Goal: Transaction & Acquisition: Obtain resource

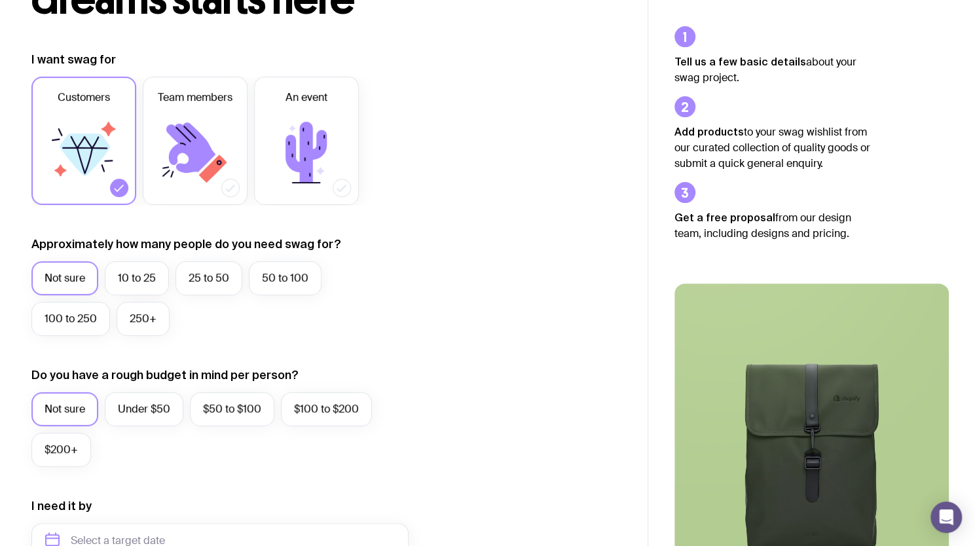
scroll to position [187, 0]
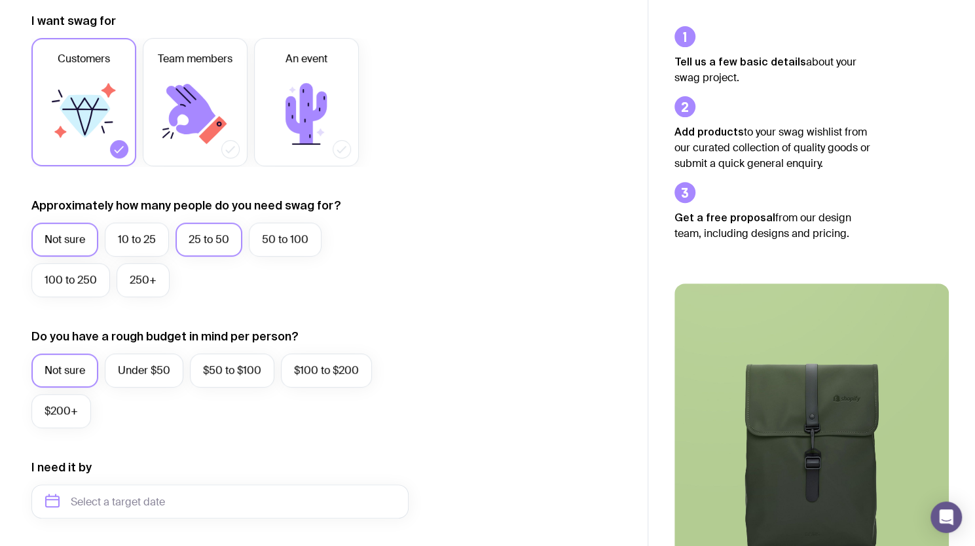
click at [207, 238] on label "25 to 50" at bounding box center [208, 240] width 67 height 34
click at [0, 0] on input "25 to 50" at bounding box center [0, 0] width 0 height 0
click at [149, 359] on label "Under $50" at bounding box center [144, 370] width 79 height 34
click at [0, 0] on input "Under $50" at bounding box center [0, 0] width 0 height 0
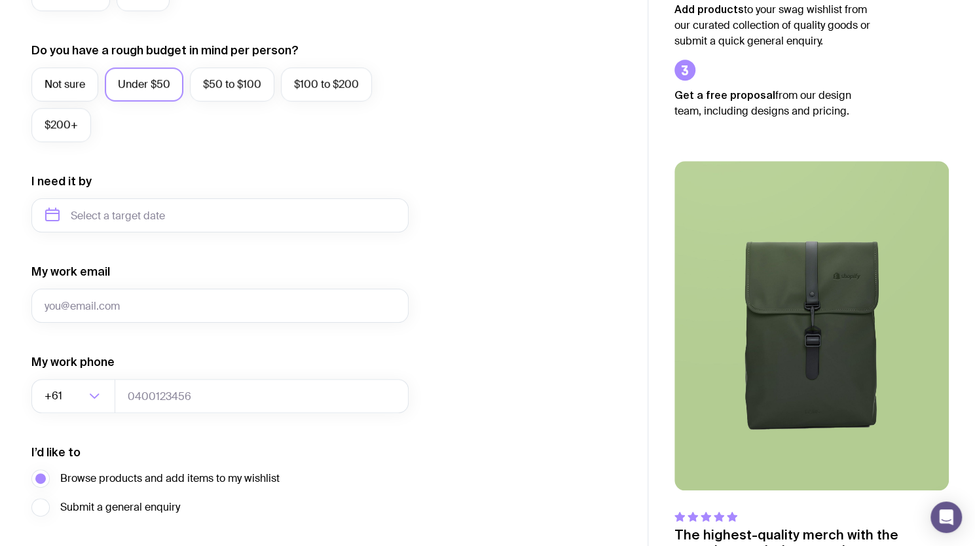
scroll to position [458, 0]
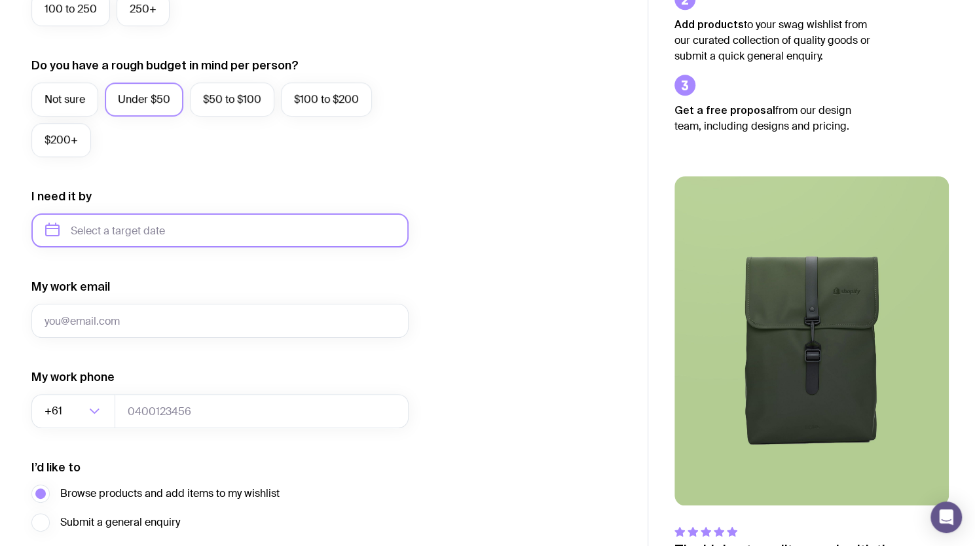
click at [118, 237] on input "text" at bounding box center [219, 230] width 377 height 34
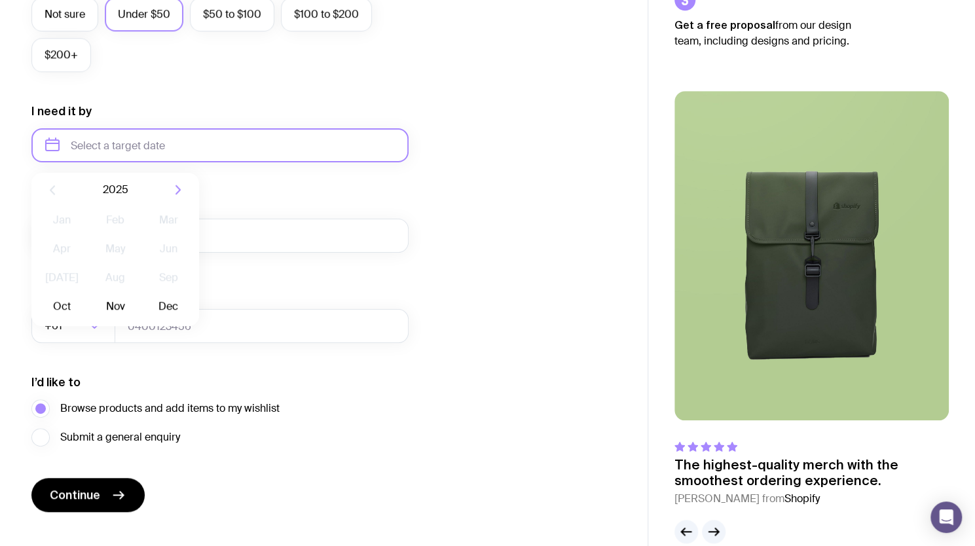
scroll to position [543, 0]
click at [177, 196] on icon "button" at bounding box center [178, 190] width 16 height 16
click at [112, 218] on button "Feb" at bounding box center [115, 220] width 48 height 26
type input "[DATE]"
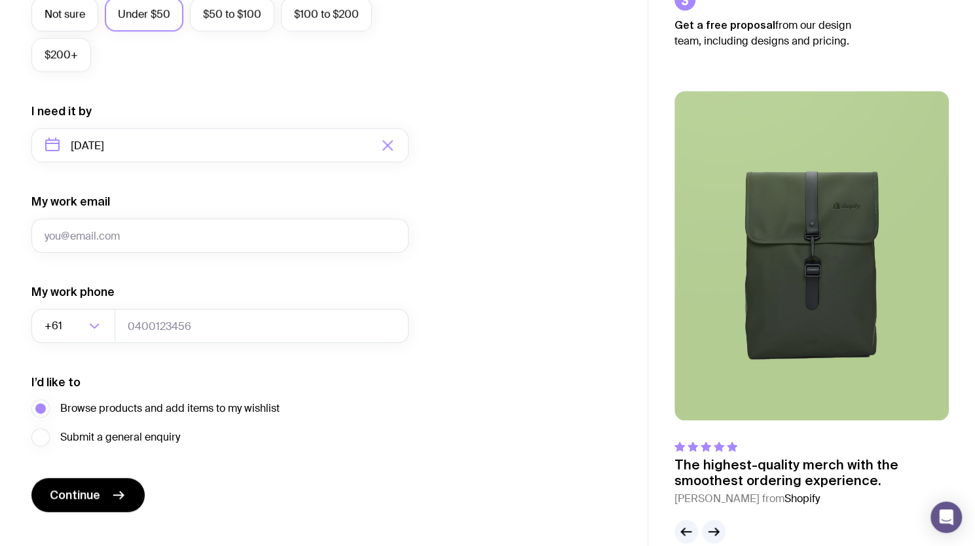
click at [155, 213] on div "My work email" at bounding box center [219, 223] width 377 height 59
click at [136, 234] on input "My work email" at bounding box center [219, 236] width 377 height 34
type input "[PERSON_NAME][EMAIL_ADDRESS][DOMAIN_NAME]"
click at [486, 260] on div "I want swag for Customers Team members An event Approximately how many people d…" at bounding box center [323, 84] width 585 height 855
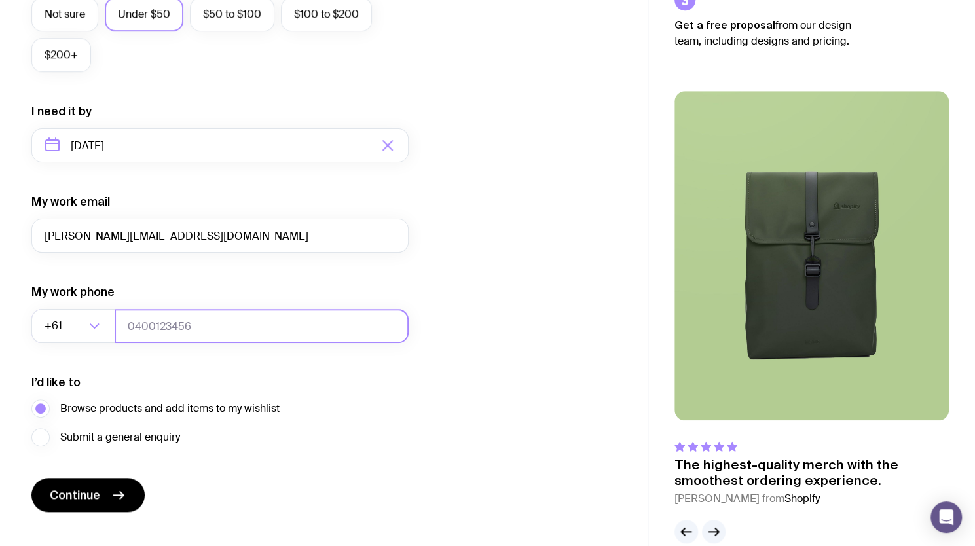
click at [206, 316] on input "tel" at bounding box center [262, 326] width 294 height 34
type input "414882109"
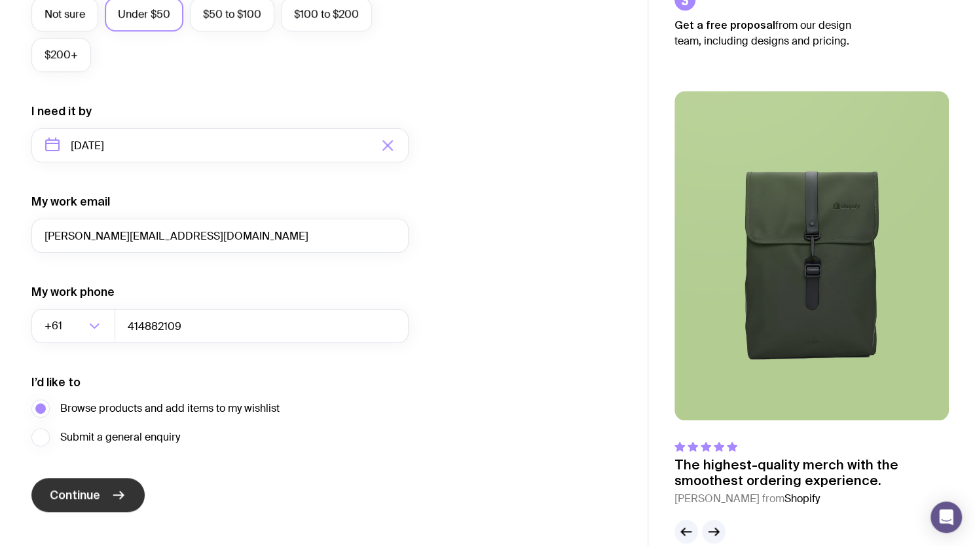
click at [84, 492] on span "Continue" at bounding box center [75, 495] width 50 height 16
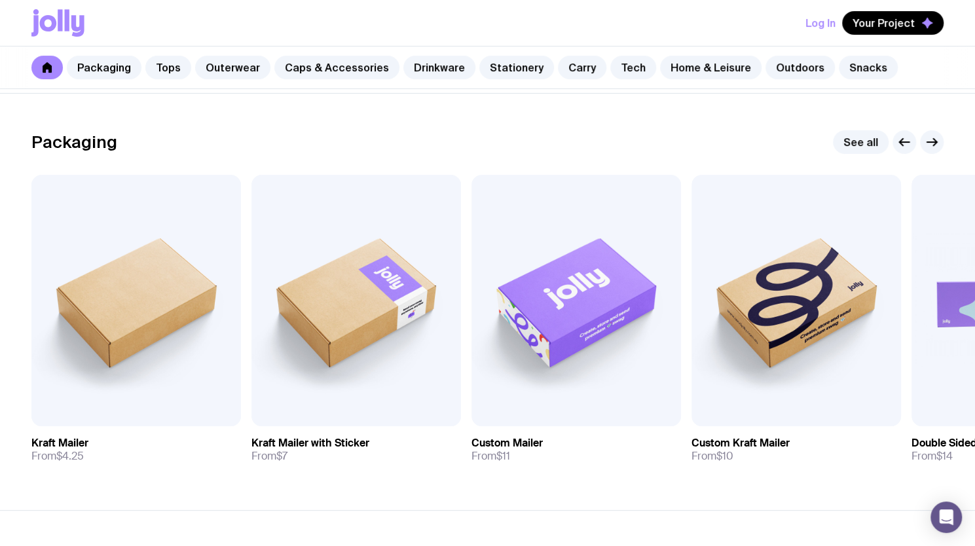
scroll to position [191, 0]
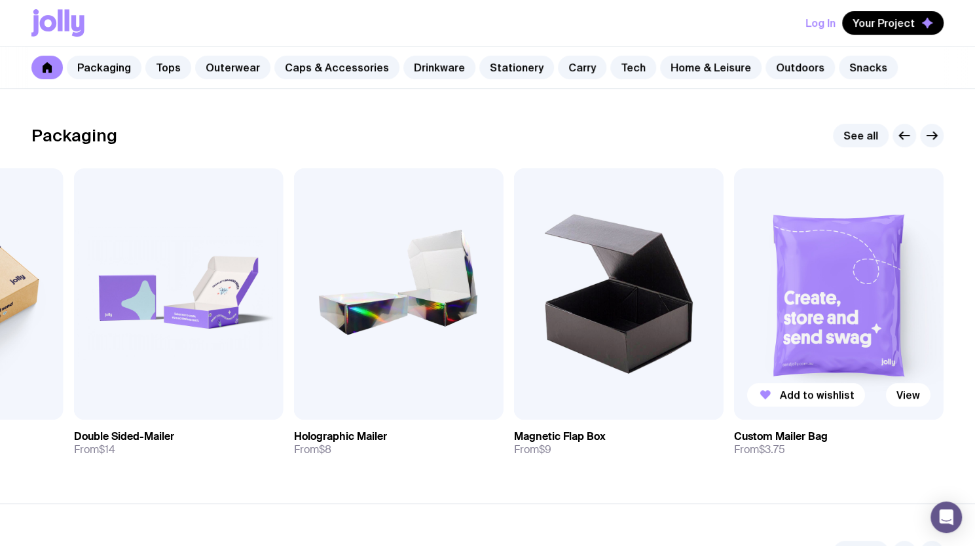
click at [824, 326] on img at bounding box center [838, 293] width 209 height 251
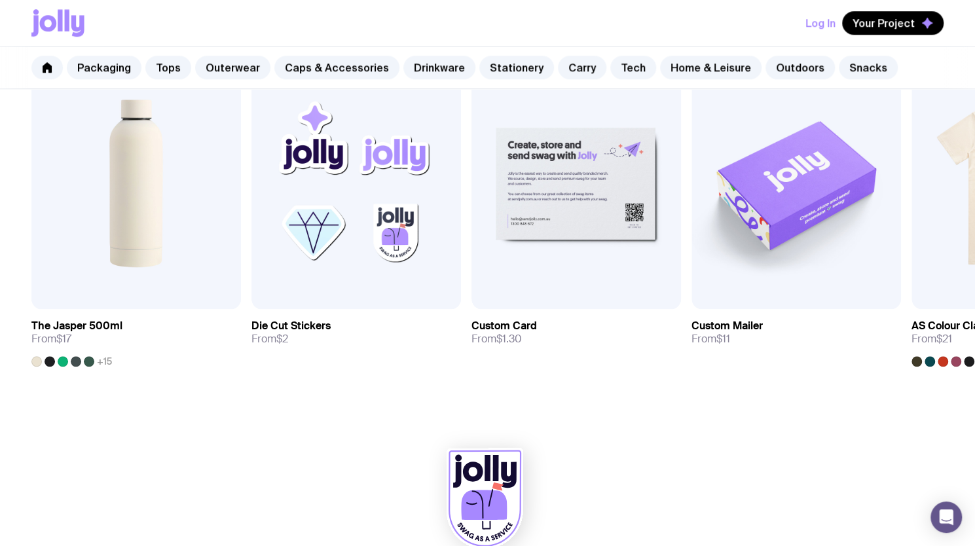
scroll to position [749, 0]
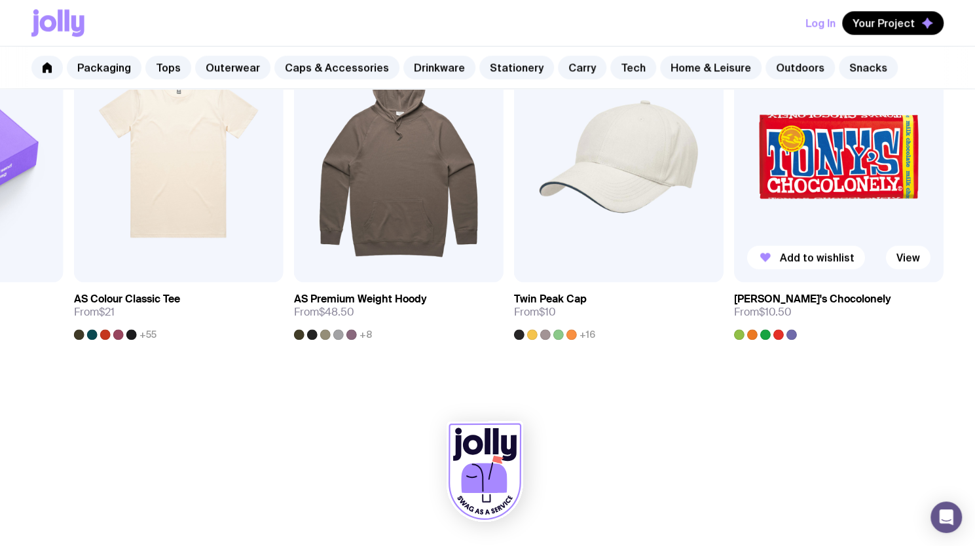
click at [821, 194] on img at bounding box center [838, 156] width 209 height 251
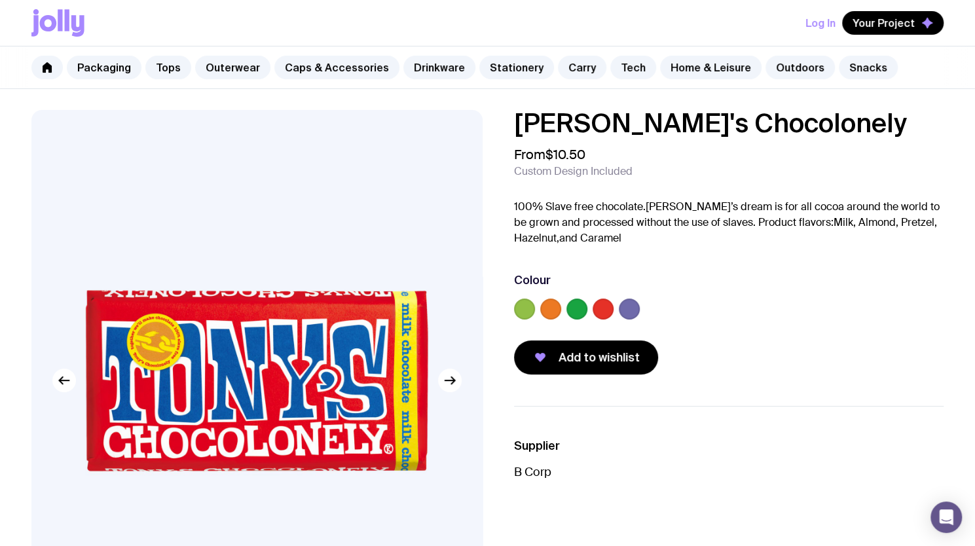
click at [635, 302] on label at bounding box center [629, 309] width 21 height 21
click at [0, 0] on input "radio" at bounding box center [0, 0] width 0 height 0
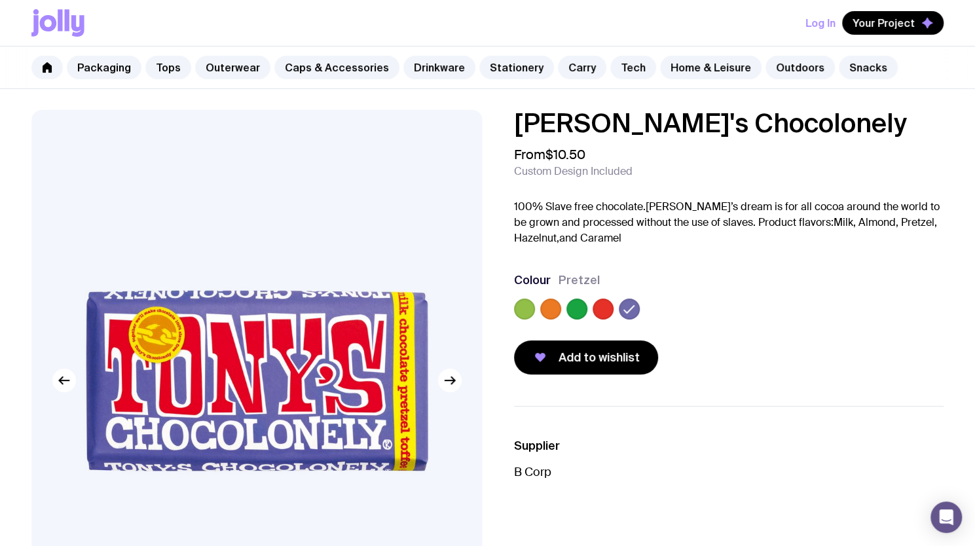
click at [597, 310] on label at bounding box center [602, 309] width 21 height 21
click at [0, 0] on input "radio" at bounding box center [0, 0] width 0 height 0
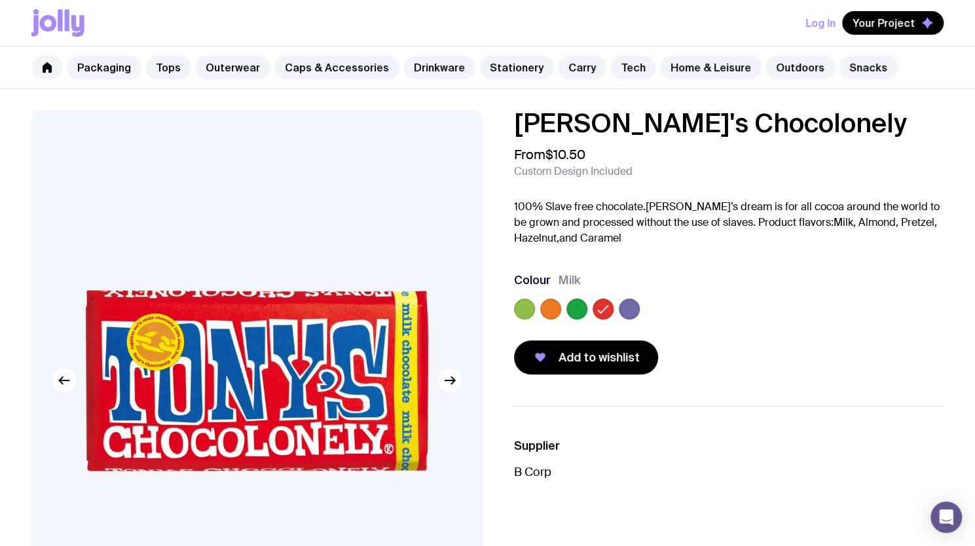
click at [583, 306] on label at bounding box center [576, 309] width 21 height 21
click at [0, 0] on input "radio" at bounding box center [0, 0] width 0 height 0
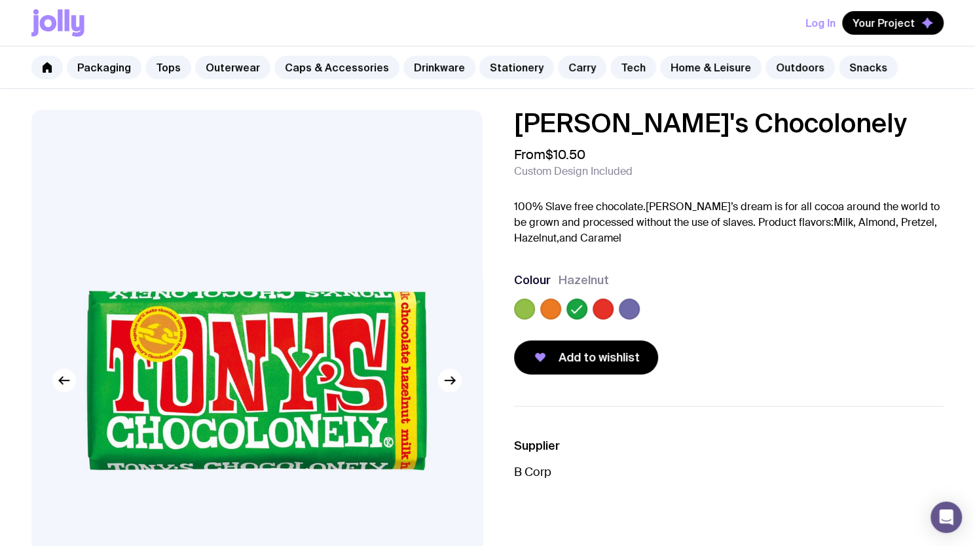
click at [551, 310] on label at bounding box center [550, 309] width 21 height 21
click at [0, 0] on input "radio" at bounding box center [0, 0] width 0 height 0
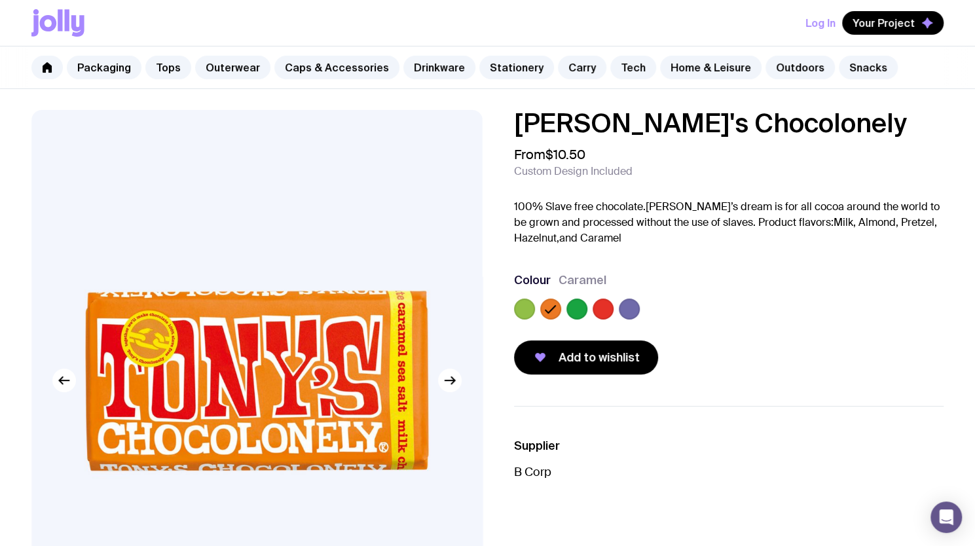
click at [514, 312] on div at bounding box center [524, 309] width 21 height 21
click at [524, 310] on label at bounding box center [524, 309] width 21 height 21
click at [0, 0] on input "radio" at bounding box center [0, 0] width 0 height 0
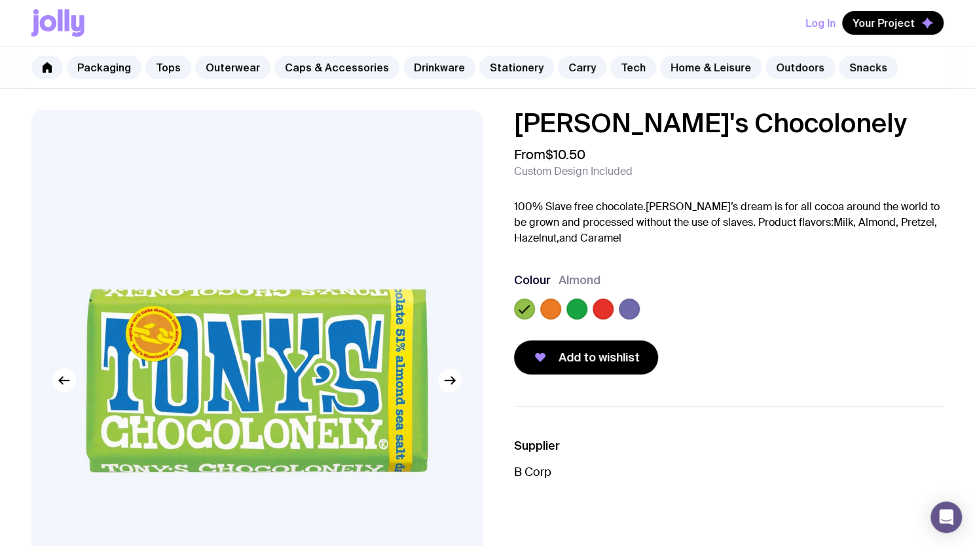
click at [626, 299] on label at bounding box center [629, 309] width 21 height 21
click at [0, 0] on input "radio" at bounding box center [0, 0] width 0 height 0
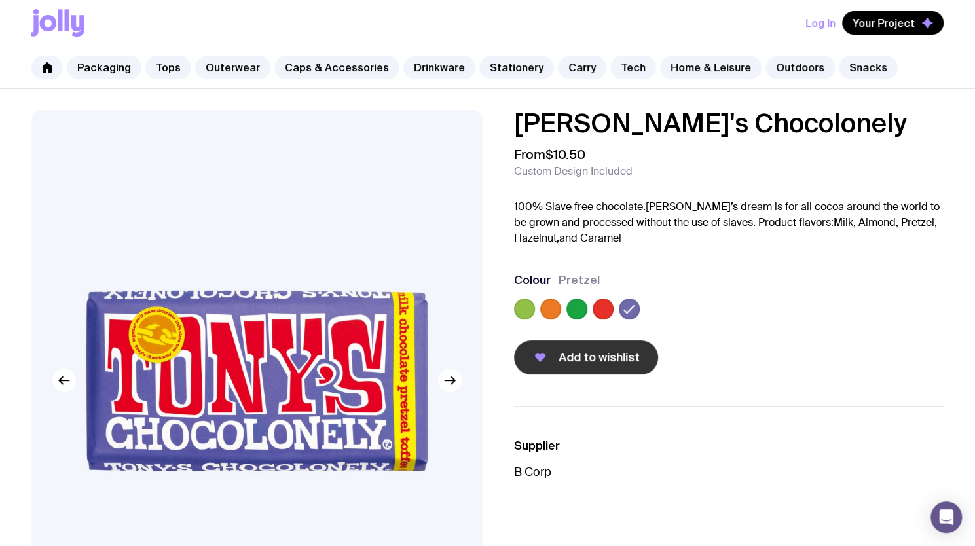
click at [580, 353] on span "Add to wishlist" at bounding box center [598, 358] width 81 height 16
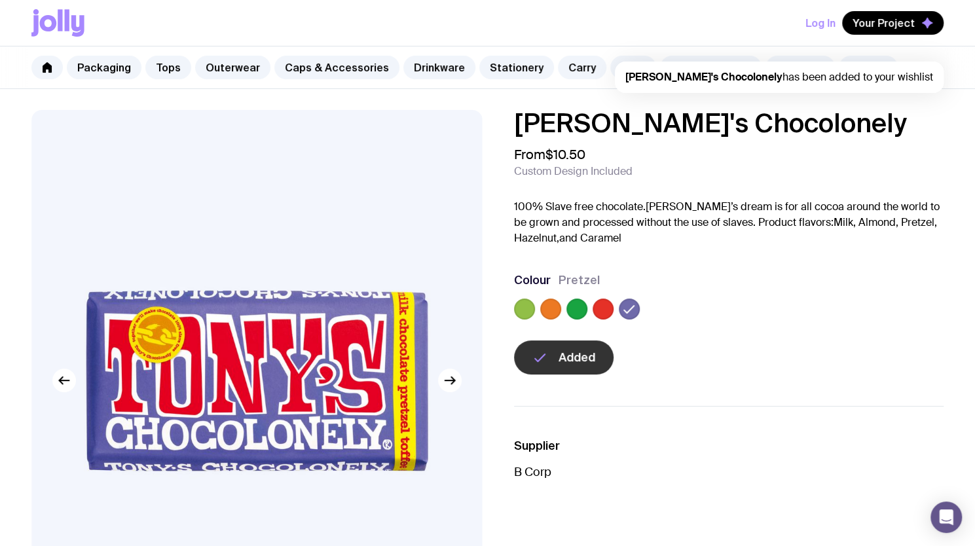
click at [607, 300] on label at bounding box center [602, 309] width 21 height 21
click at [0, 0] on input "radio" at bounding box center [0, 0] width 0 height 0
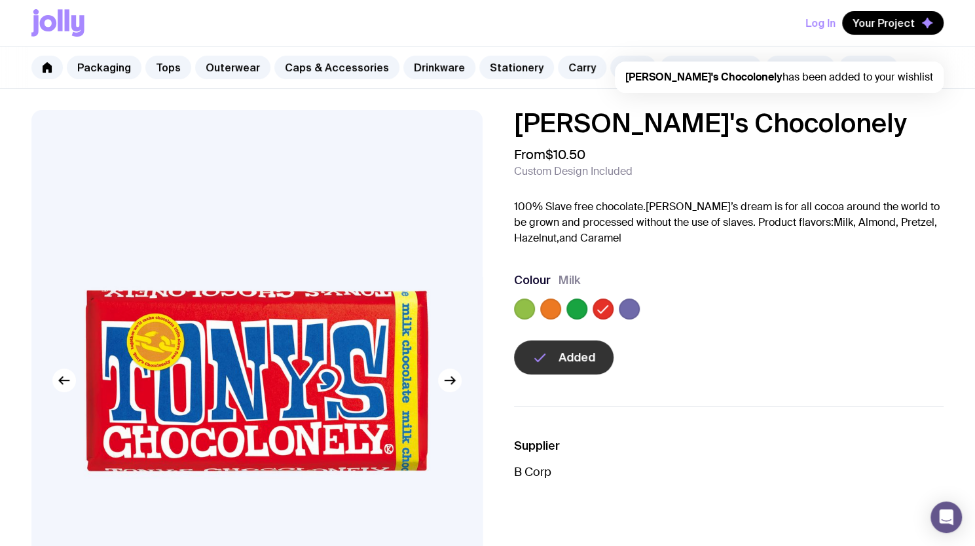
click at [573, 312] on label at bounding box center [576, 309] width 21 height 21
click at [0, 0] on input "radio" at bounding box center [0, 0] width 0 height 0
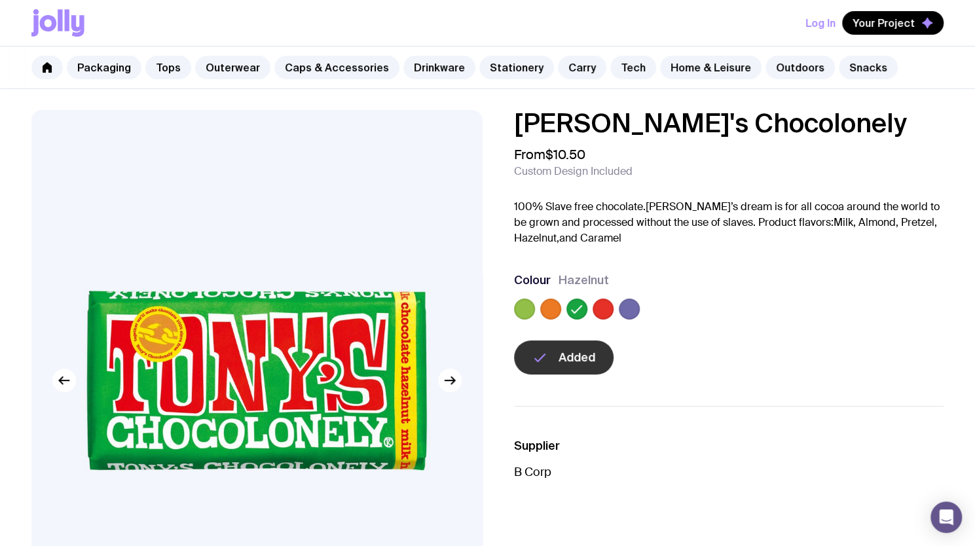
click at [539, 311] on div at bounding box center [729, 312] width 430 height 26
click at [561, 299] on div at bounding box center [729, 312] width 430 height 26
click at [554, 304] on label at bounding box center [550, 309] width 21 height 21
click at [0, 0] on input "radio" at bounding box center [0, 0] width 0 height 0
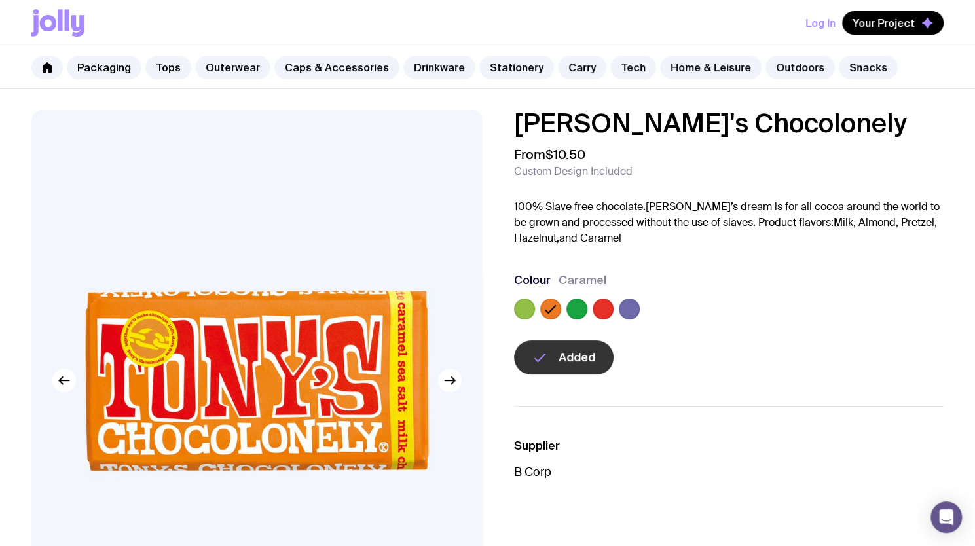
click at [518, 307] on label at bounding box center [524, 309] width 21 height 21
click at [0, 0] on input "radio" at bounding box center [0, 0] width 0 height 0
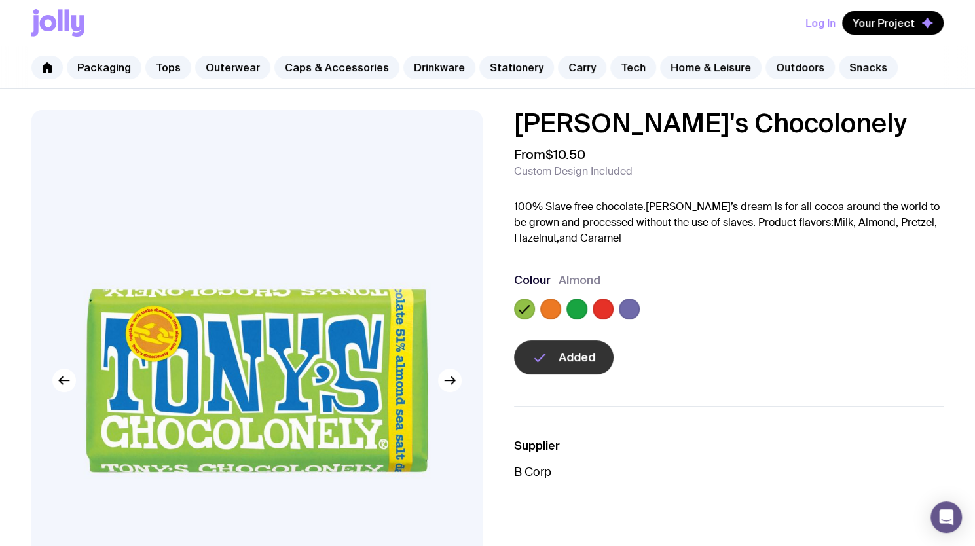
click at [552, 300] on label at bounding box center [550, 309] width 21 height 21
click at [0, 0] on input "radio" at bounding box center [0, 0] width 0 height 0
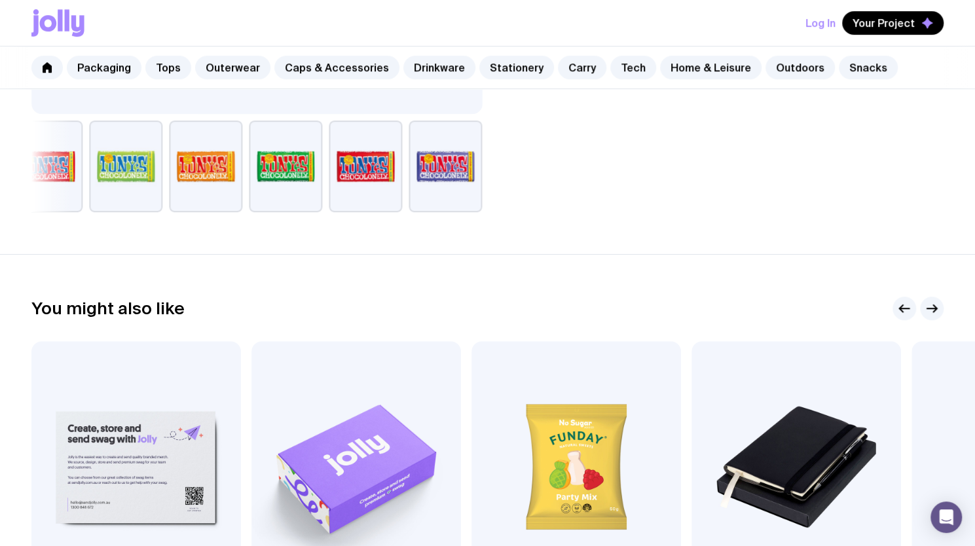
scroll to position [732, 0]
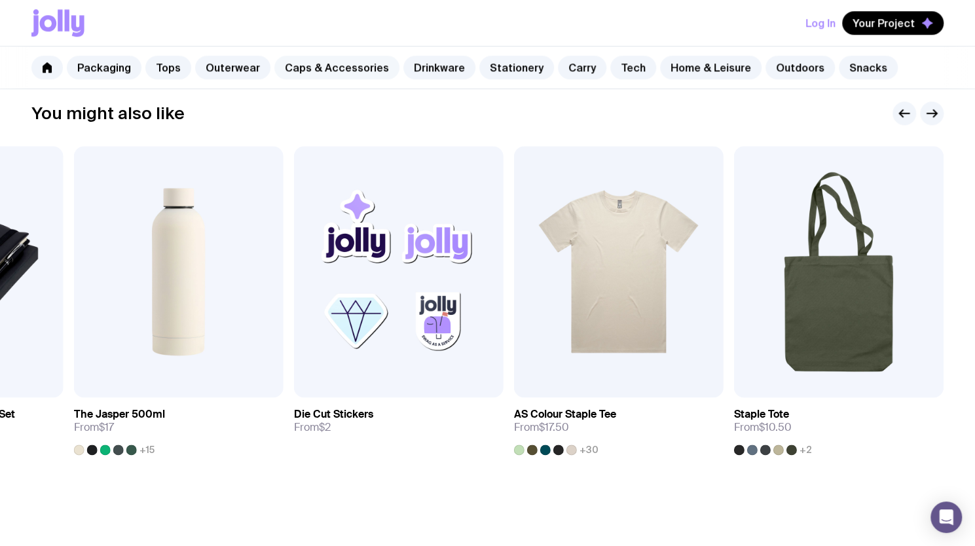
click at [311, 75] on link "Caps & Accessories" at bounding box center [336, 68] width 125 height 24
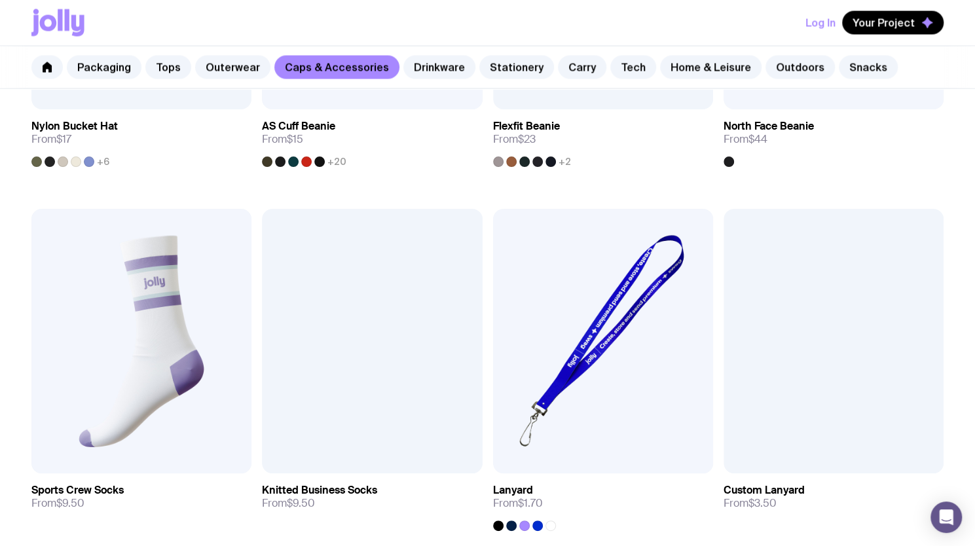
scroll to position [1609, 0]
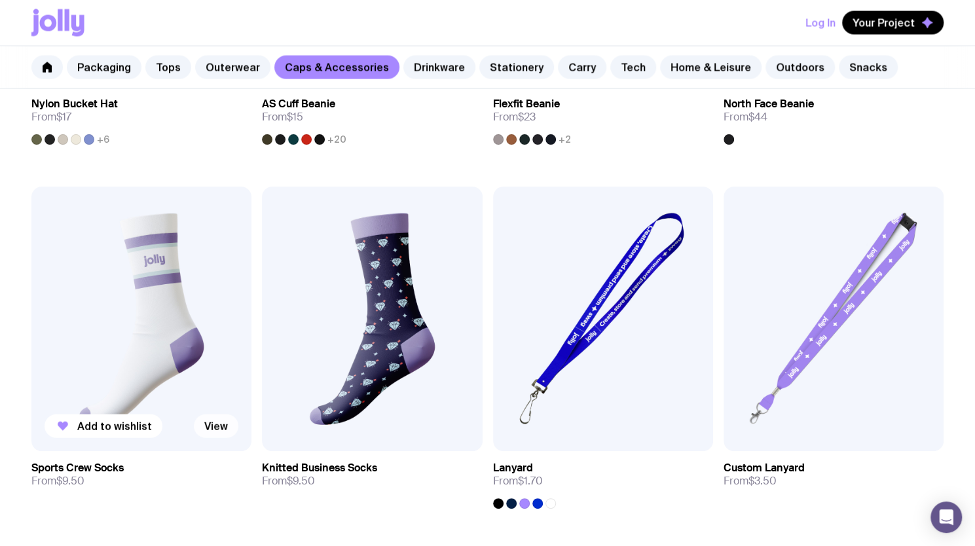
click at [219, 424] on link "View" at bounding box center [216, 426] width 45 height 24
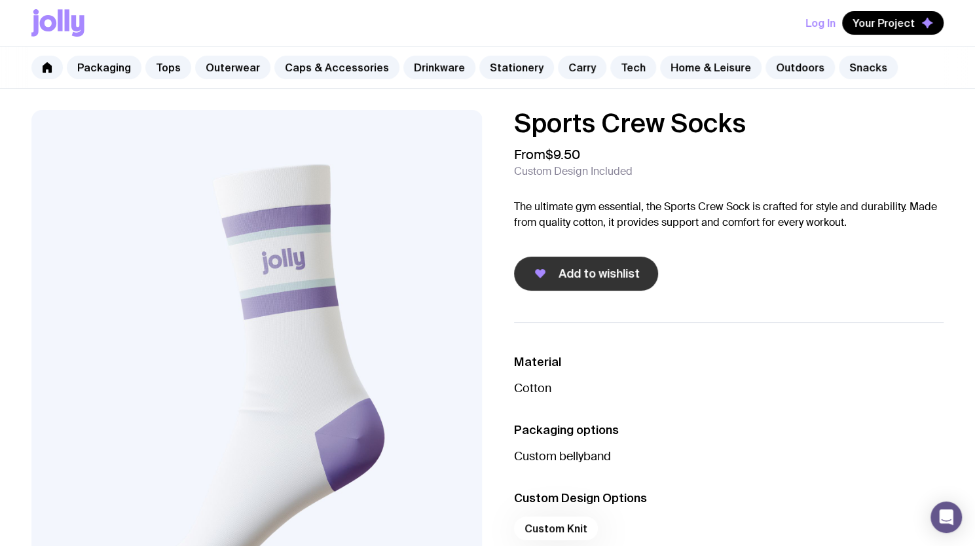
click at [589, 266] on span "Add to wishlist" at bounding box center [598, 274] width 81 height 16
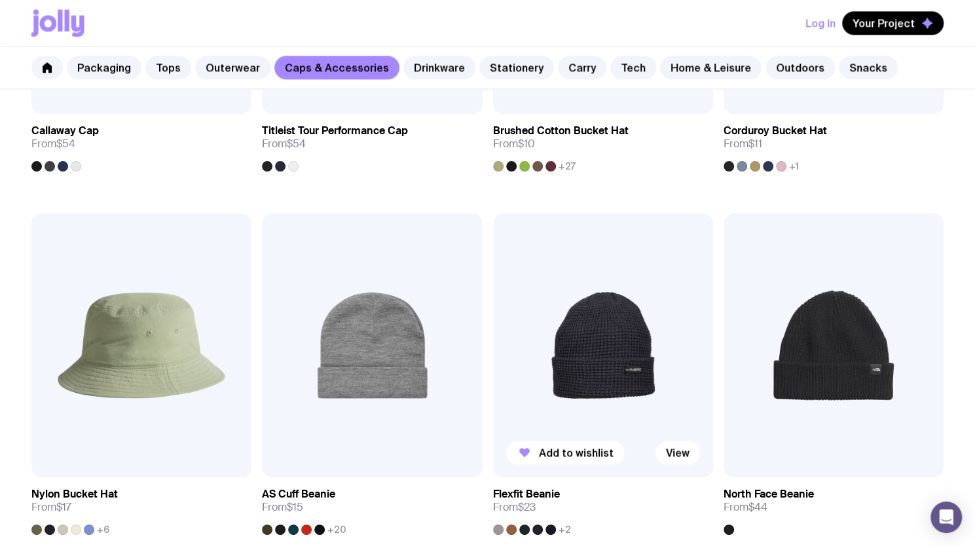
scroll to position [1195, 0]
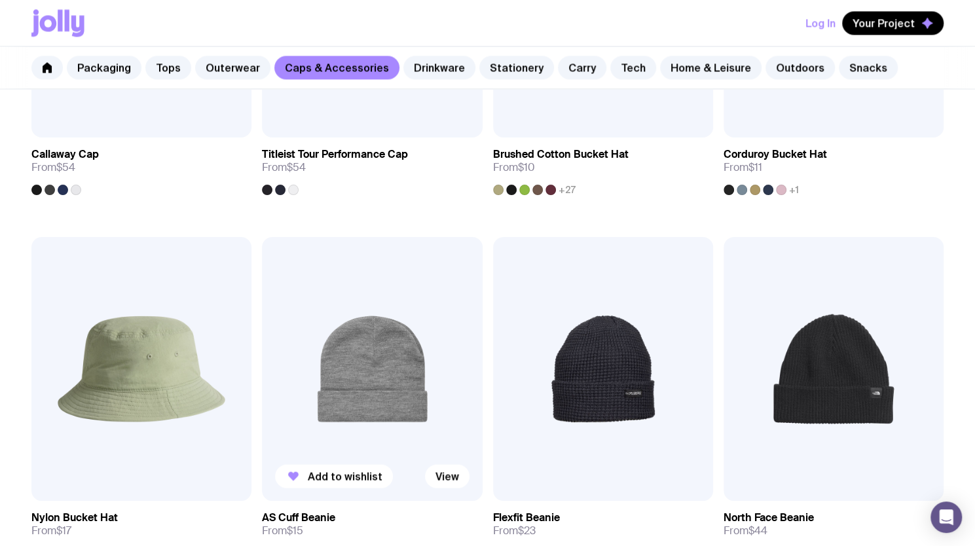
click at [374, 379] on img at bounding box center [372, 369] width 220 height 264
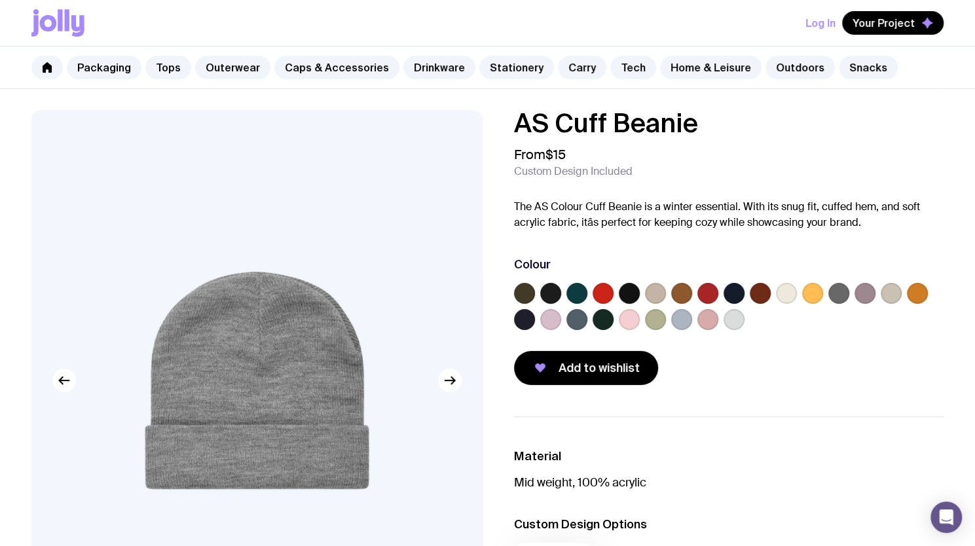
click at [550, 319] on label at bounding box center [550, 319] width 21 height 21
click at [0, 0] on input "radio" at bounding box center [0, 0] width 0 height 0
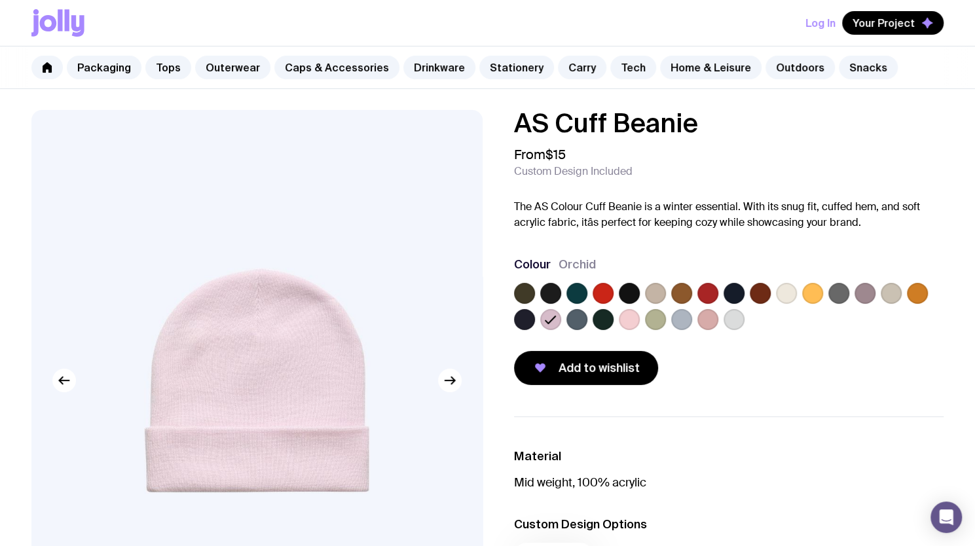
click at [863, 294] on label at bounding box center [864, 293] width 21 height 21
click at [0, 0] on input "radio" at bounding box center [0, 0] width 0 height 0
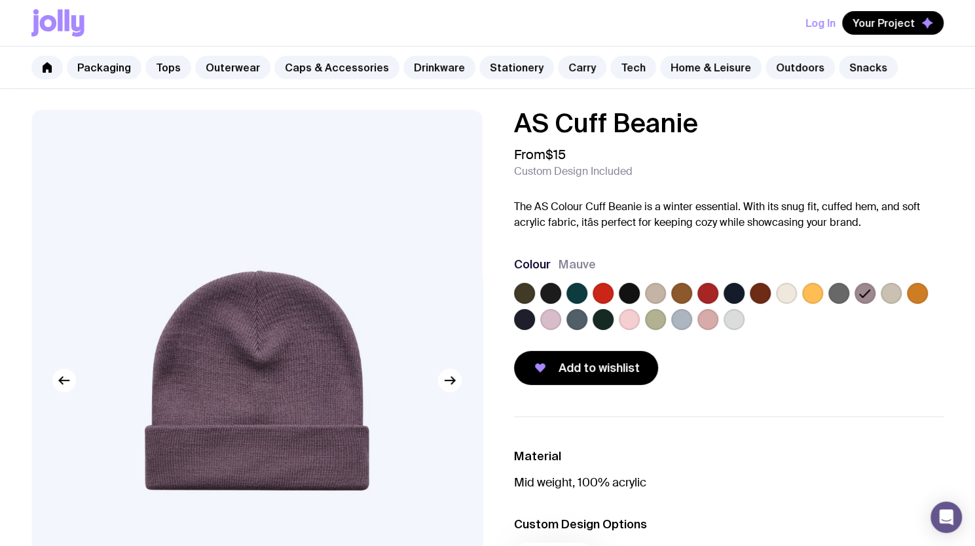
click at [628, 291] on label at bounding box center [629, 293] width 21 height 21
click at [0, 0] on input "radio" at bounding box center [0, 0] width 0 height 0
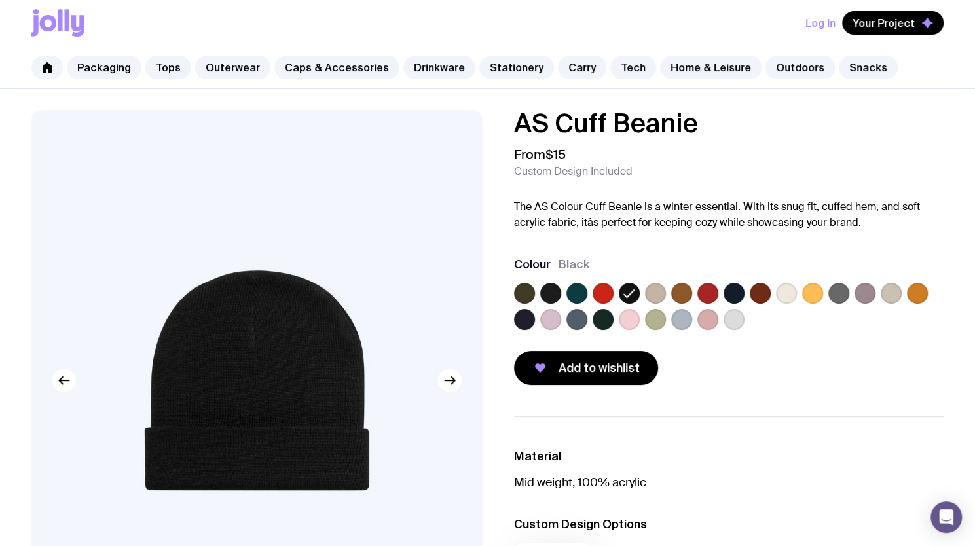
click at [541, 299] on div at bounding box center [550, 293] width 21 height 21
click at [559, 283] on div at bounding box center [550, 293] width 21 height 21
click at [553, 297] on label at bounding box center [550, 293] width 21 height 21
click at [0, 0] on input "radio" at bounding box center [0, 0] width 0 height 0
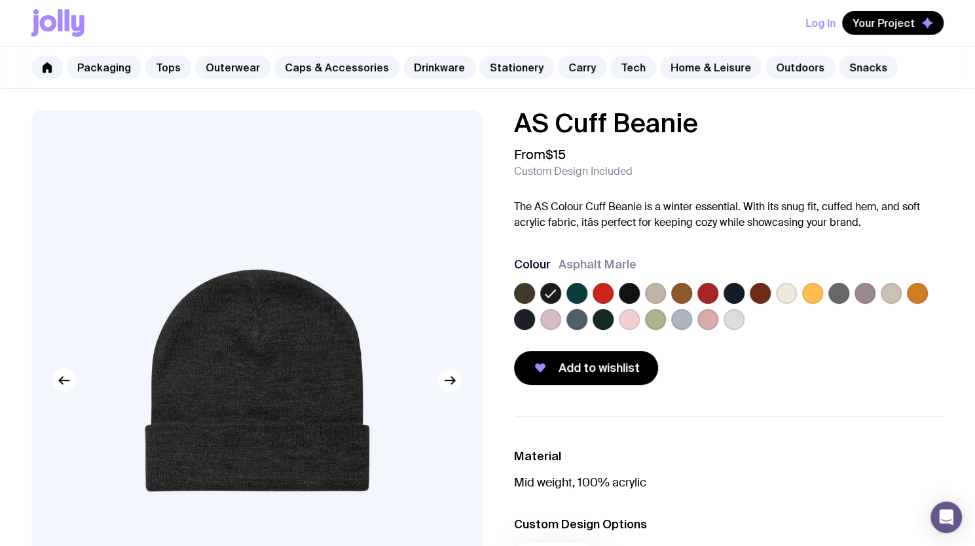
click at [736, 287] on label at bounding box center [733, 293] width 21 height 21
click at [0, 0] on input "radio" at bounding box center [0, 0] width 0 height 0
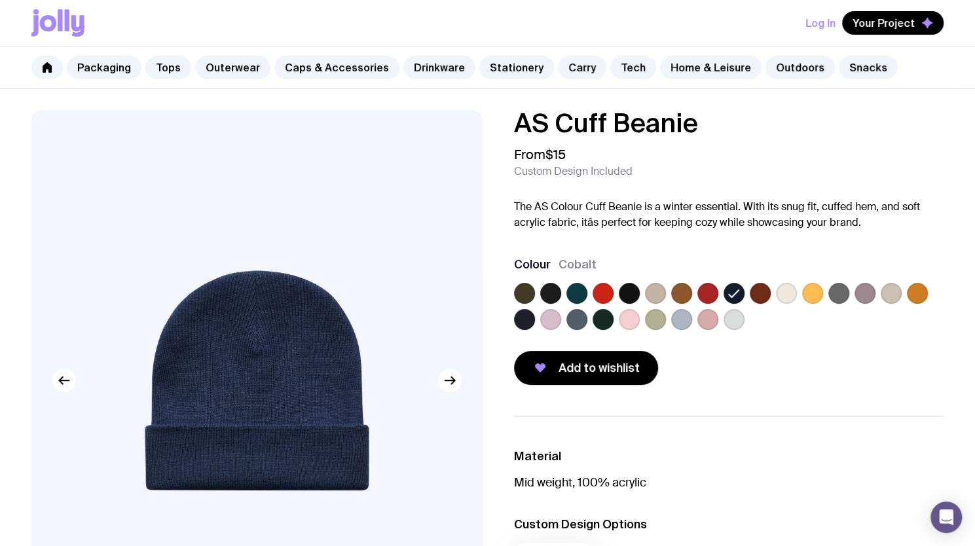
click at [634, 288] on label at bounding box center [629, 293] width 21 height 21
click at [0, 0] on input "radio" at bounding box center [0, 0] width 0 height 0
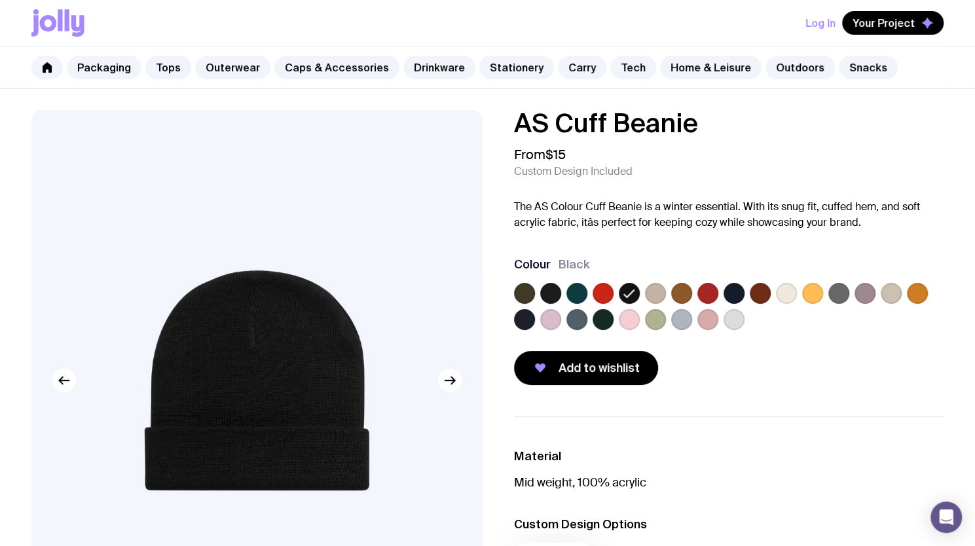
click at [865, 287] on label at bounding box center [864, 293] width 21 height 21
click at [0, 0] on input "radio" at bounding box center [0, 0] width 0 height 0
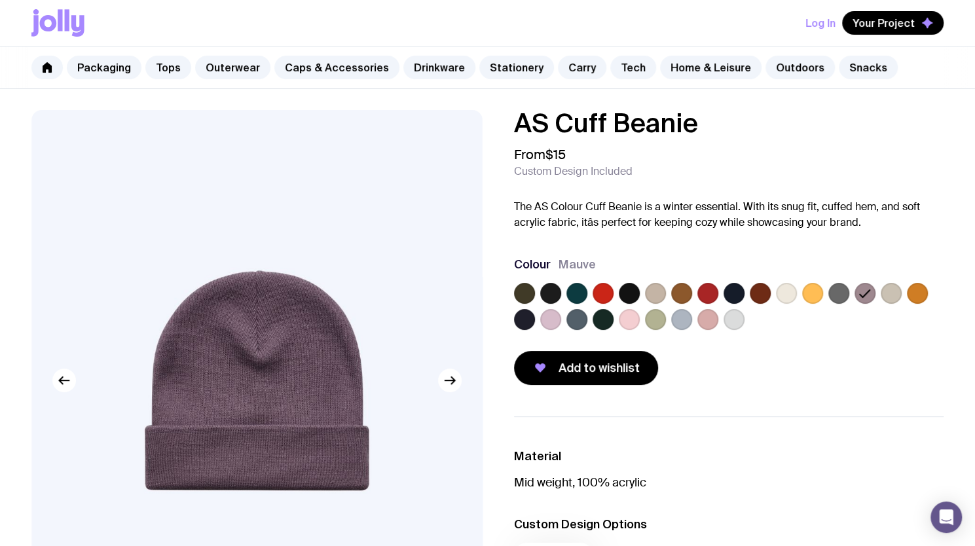
click at [628, 293] on label at bounding box center [629, 293] width 21 height 21
click at [0, 0] on input "radio" at bounding box center [0, 0] width 0 height 0
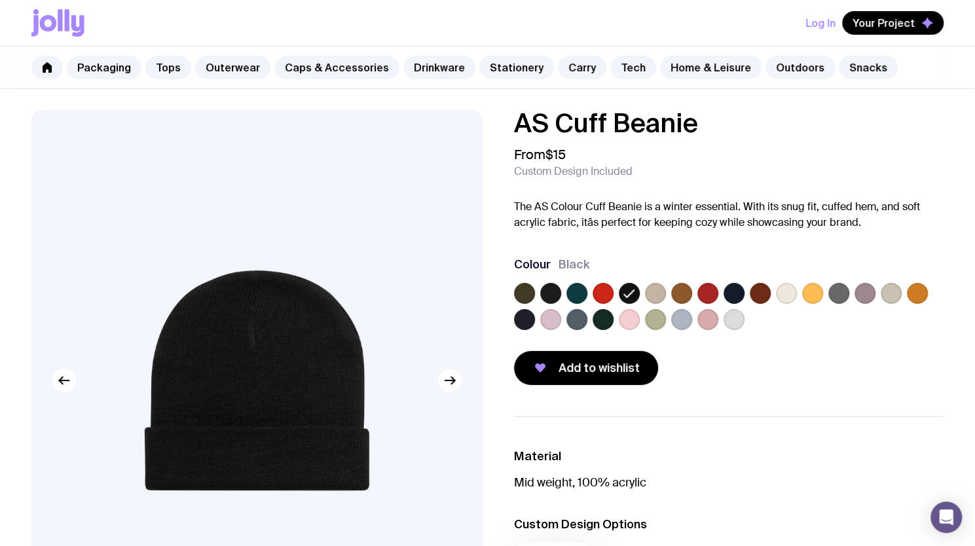
click at [868, 293] on label at bounding box center [864, 293] width 21 height 21
click at [0, 0] on input "radio" at bounding box center [0, 0] width 0 height 0
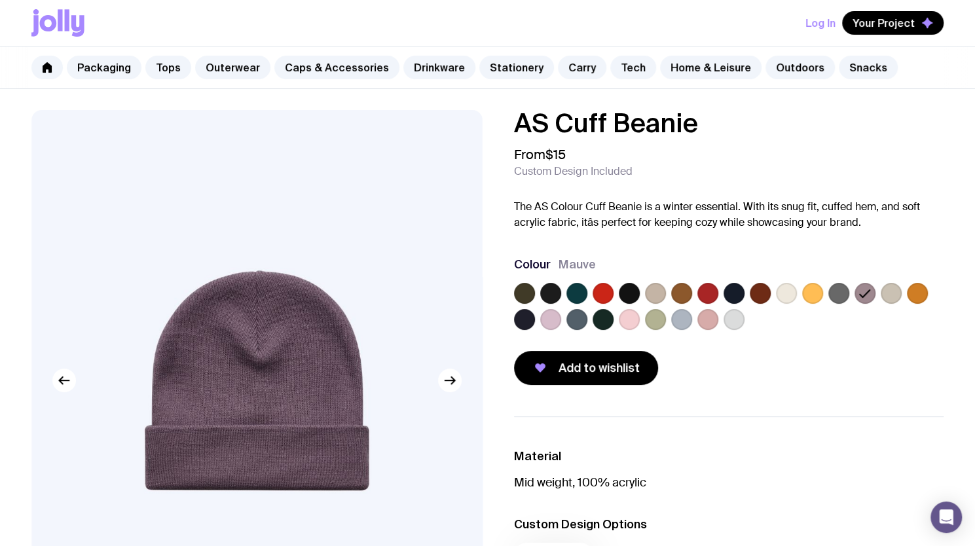
click at [901, 287] on div at bounding box center [729, 309] width 430 height 52
click at [883, 300] on label at bounding box center [890, 293] width 21 height 21
click at [0, 0] on input "radio" at bounding box center [0, 0] width 0 height 0
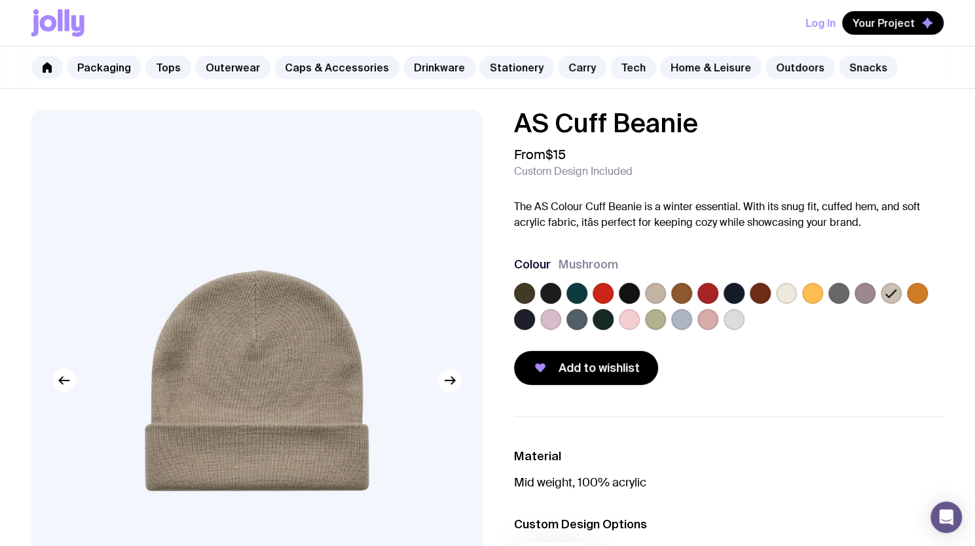
click at [625, 297] on label at bounding box center [629, 293] width 21 height 21
click at [0, 0] on input "radio" at bounding box center [0, 0] width 0 height 0
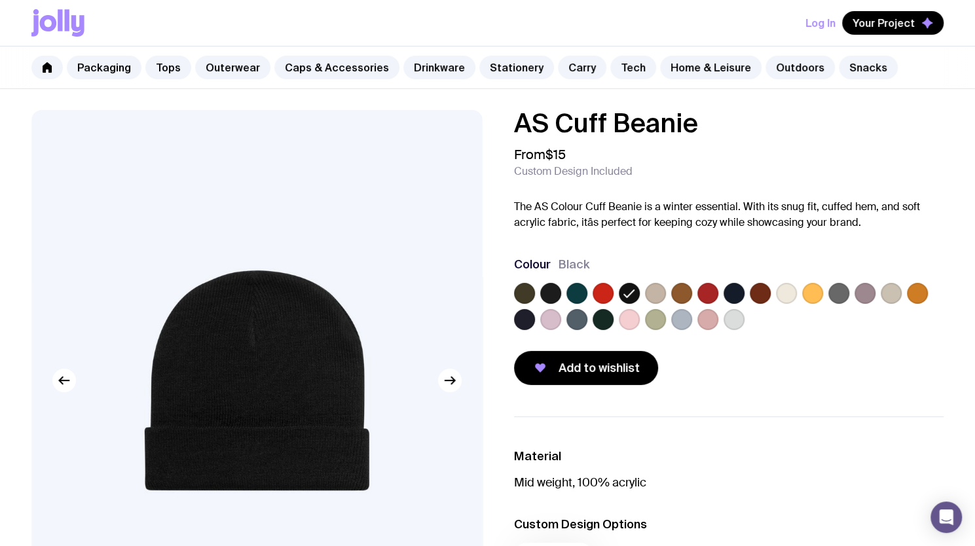
click at [863, 289] on label at bounding box center [864, 293] width 21 height 21
click at [0, 0] on input "radio" at bounding box center [0, 0] width 0 height 0
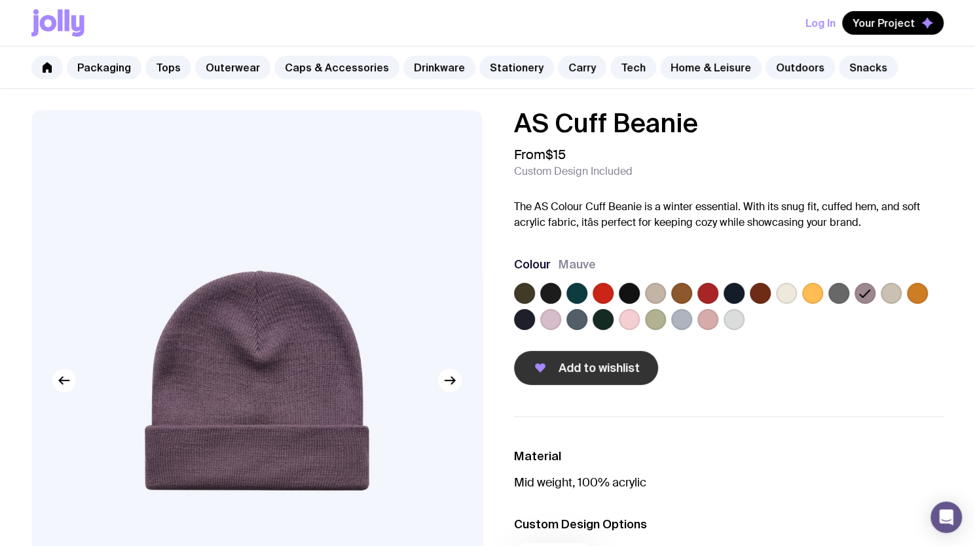
click at [588, 367] on span "Add to wishlist" at bounding box center [598, 368] width 81 height 16
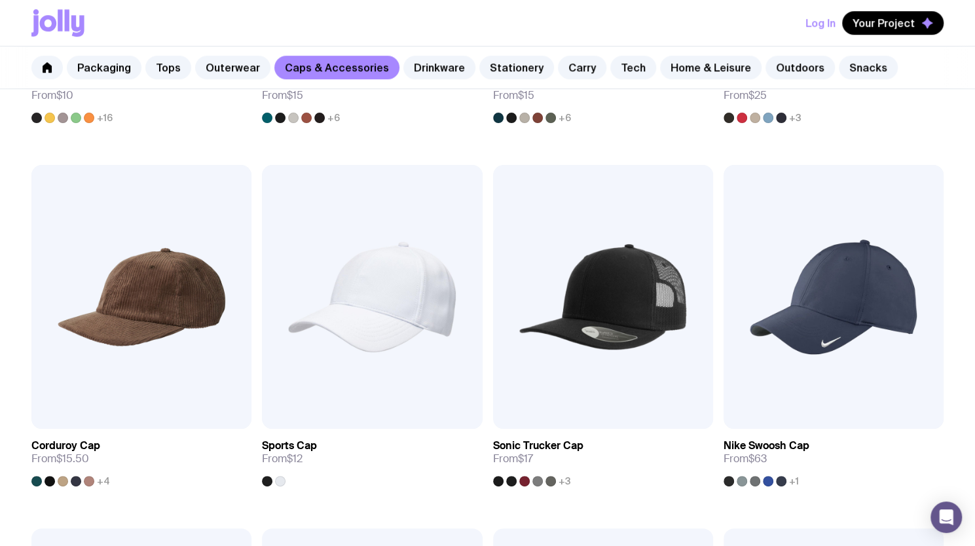
scroll to position [539, 0]
click at [375, 283] on img at bounding box center [372, 298] width 220 height 264
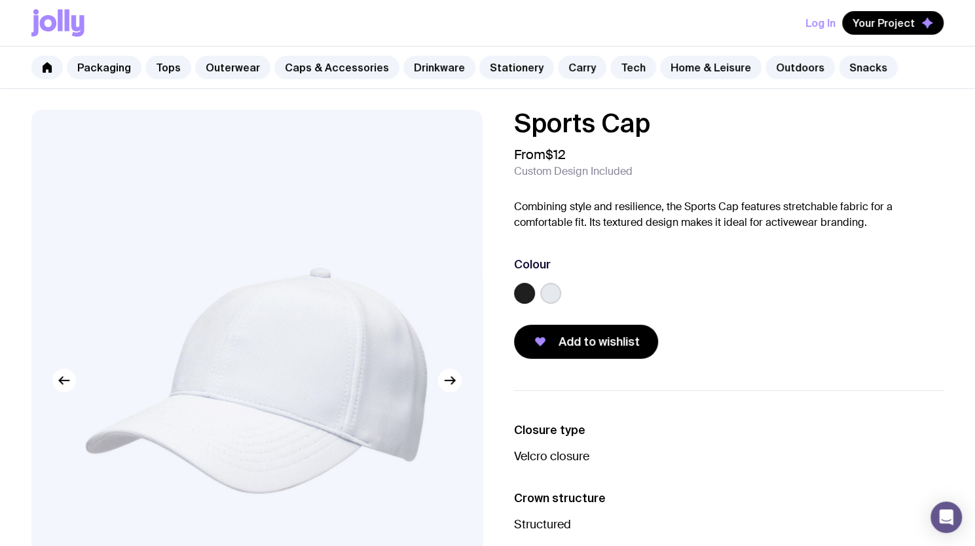
click at [661, 181] on div "Sports Cap From $12 Custom Design Included Combining style and resilience, the …" at bounding box center [729, 234] width 430 height 249
click at [462, 387] on img at bounding box center [256, 380] width 450 height 541
click at [451, 389] on button "button" at bounding box center [450, 381] width 24 height 24
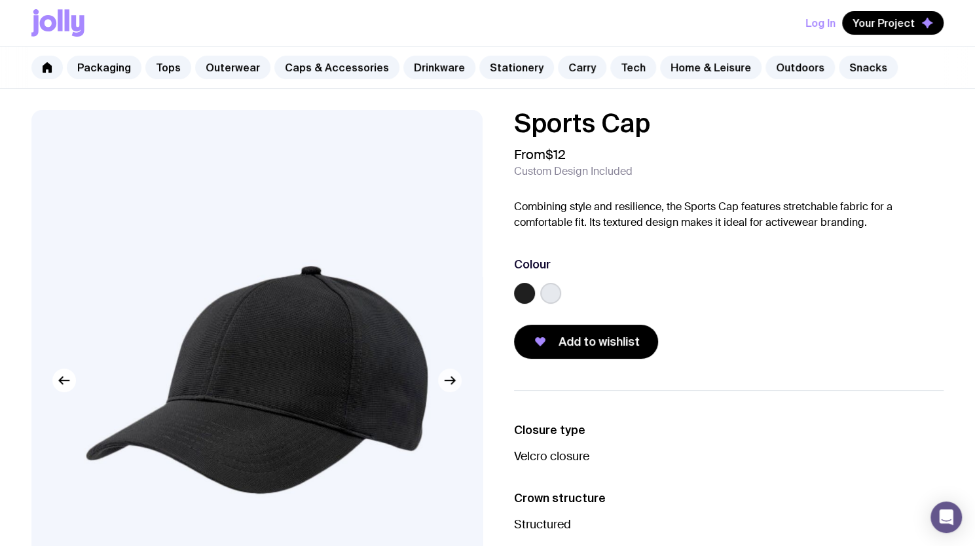
click at [451, 389] on button "button" at bounding box center [450, 381] width 24 height 24
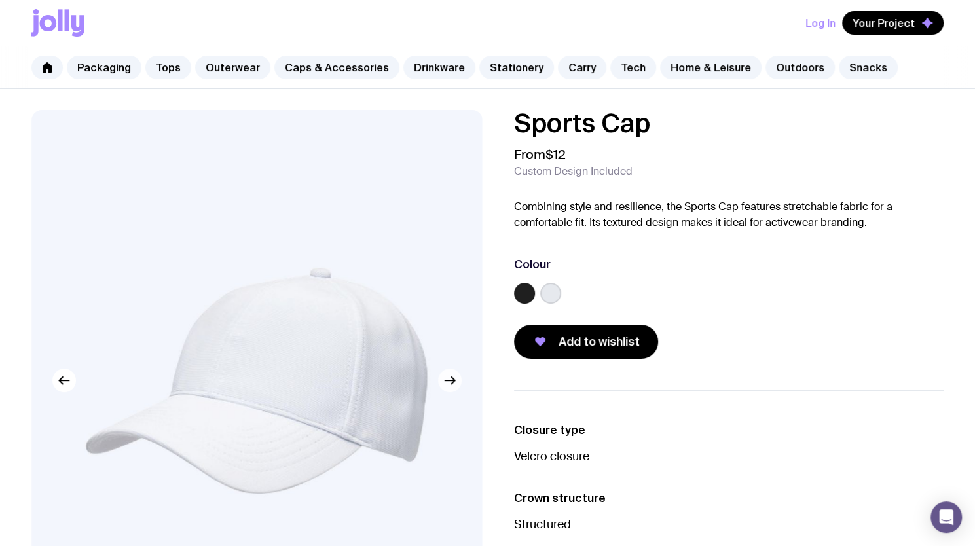
click at [451, 389] on button "button" at bounding box center [450, 381] width 24 height 24
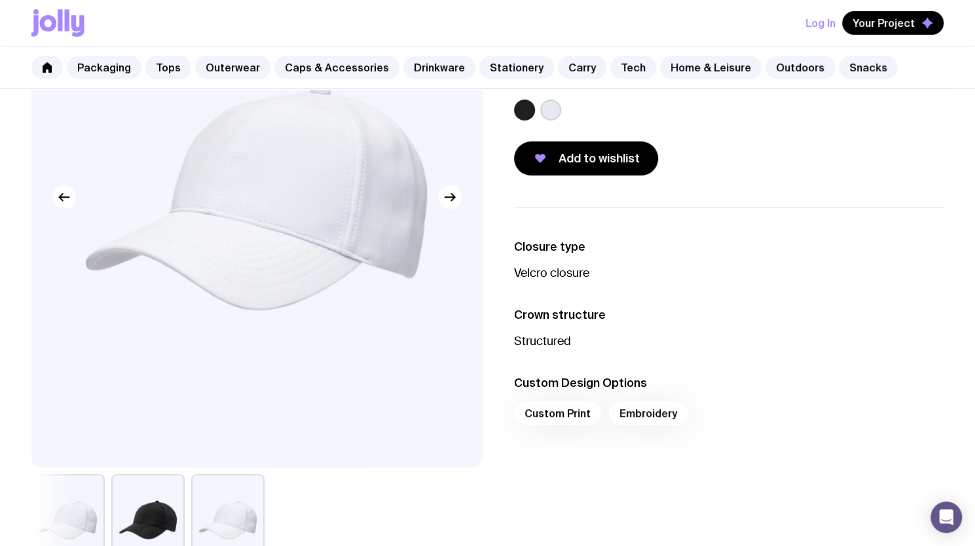
scroll to position [28, 0]
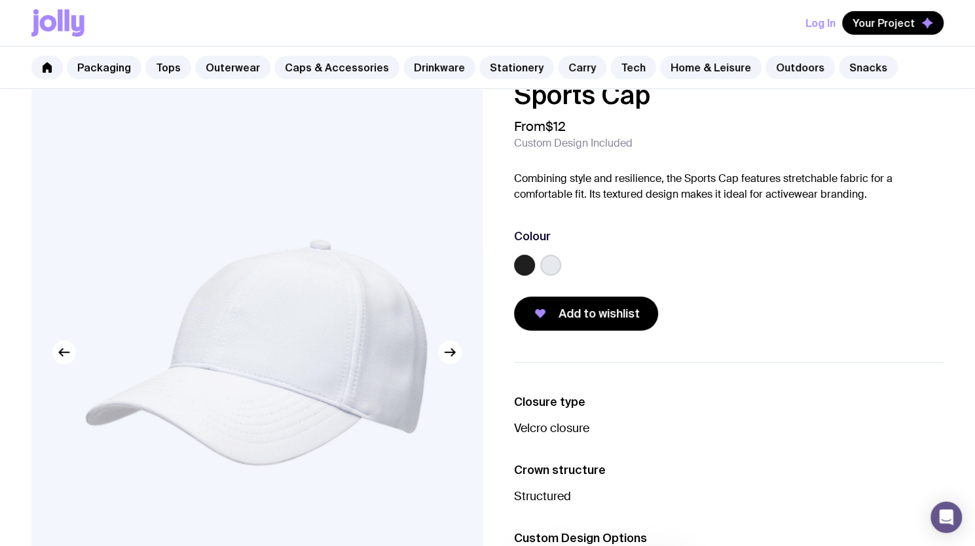
click at [558, 261] on label at bounding box center [550, 265] width 21 height 21
click at [0, 0] on input "radio" at bounding box center [0, 0] width 0 height 0
click at [525, 259] on label at bounding box center [524, 265] width 21 height 21
click at [0, 0] on input "radio" at bounding box center [0, 0] width 0 height 0
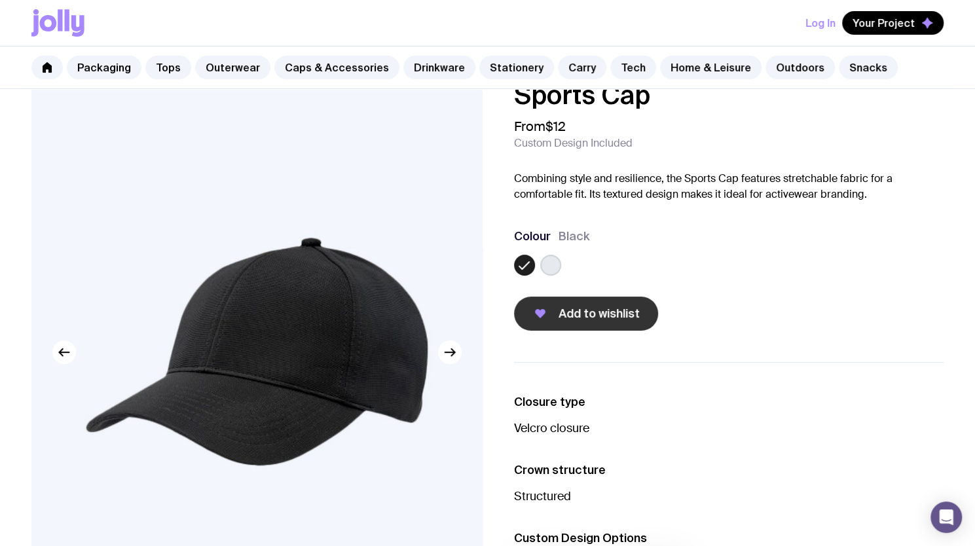
click at [575, 312] on span "Add to wishlist" at bounding box center [598, 314] width 81 height 16
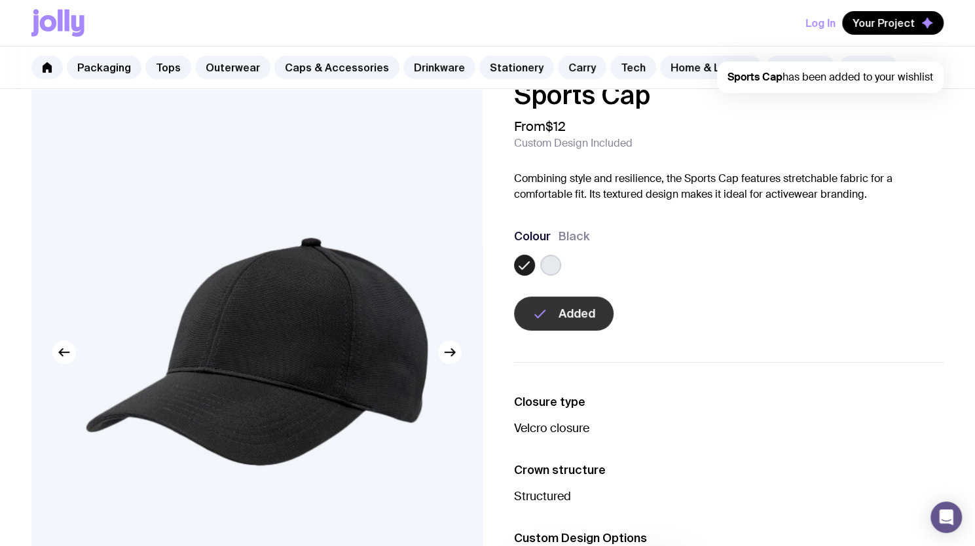
click at [556, 261] on label at bounding box center [550, 265] width 21 height 21
click at [0, 0] on input "radio" at bounding box center [0, 0] width 0 height 0
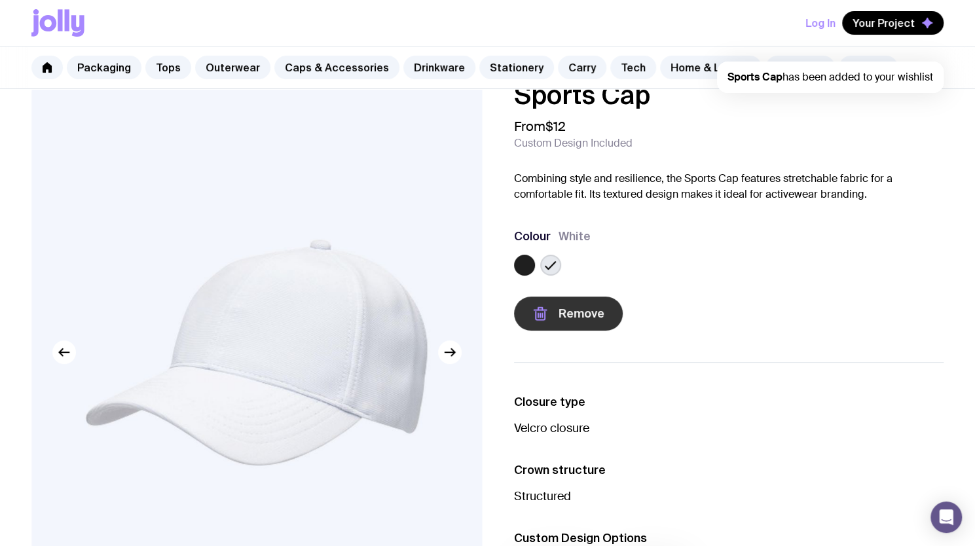
click at [569, 311] on span "Remove" at bounding box center [581, 314] width 46 height 16
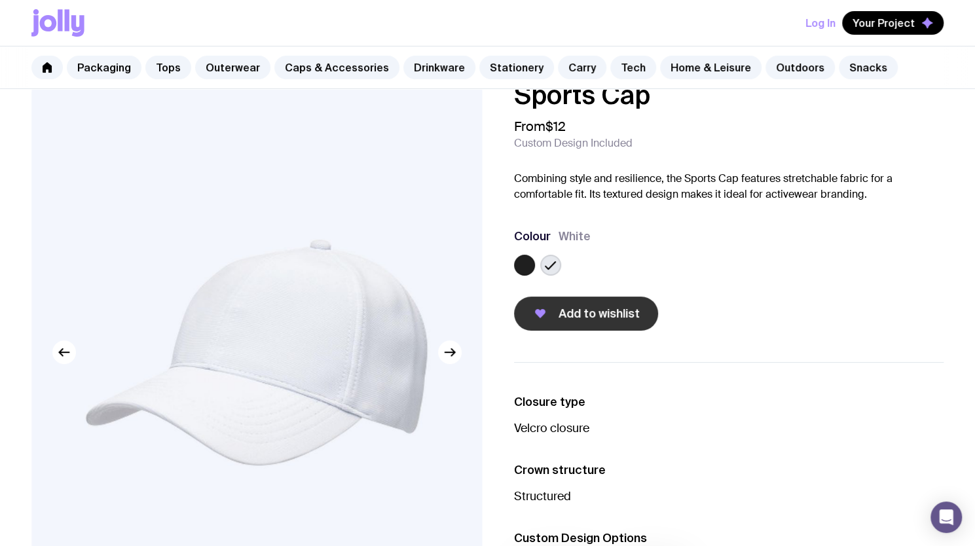
click at [849, 314] on div "Add to wishlist" at bounding box center [729, 314] width 430 height 34
click at [843, 67] on link "Snacks" at bounding box center [868, 68] width 59 height 24
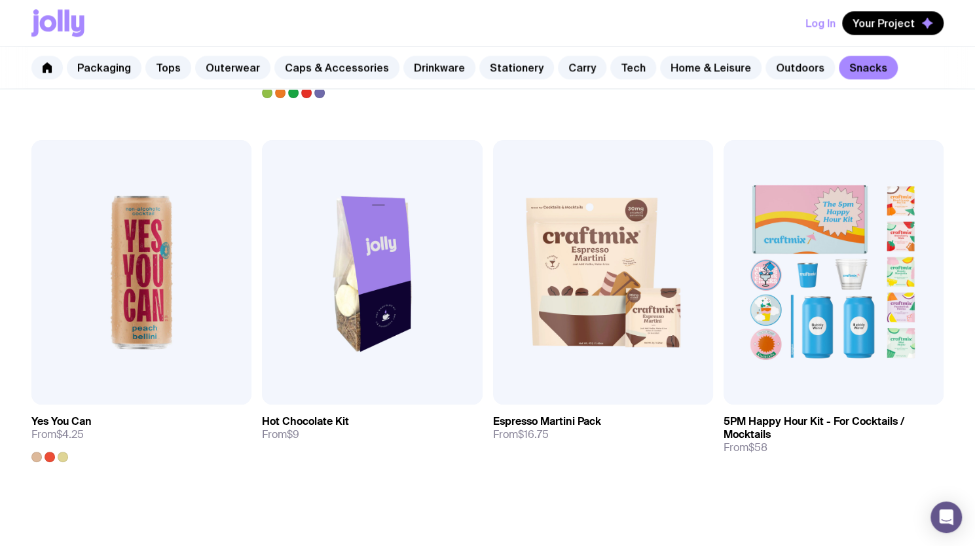
scroll to position [1068, 0]
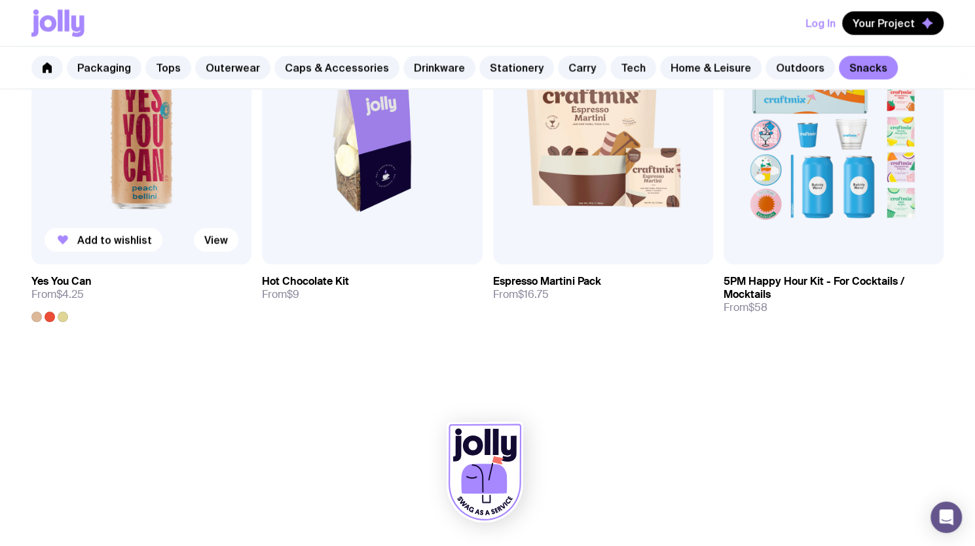
click at [110, 139] on img at bounding box center [141, 132] width 220 height 264
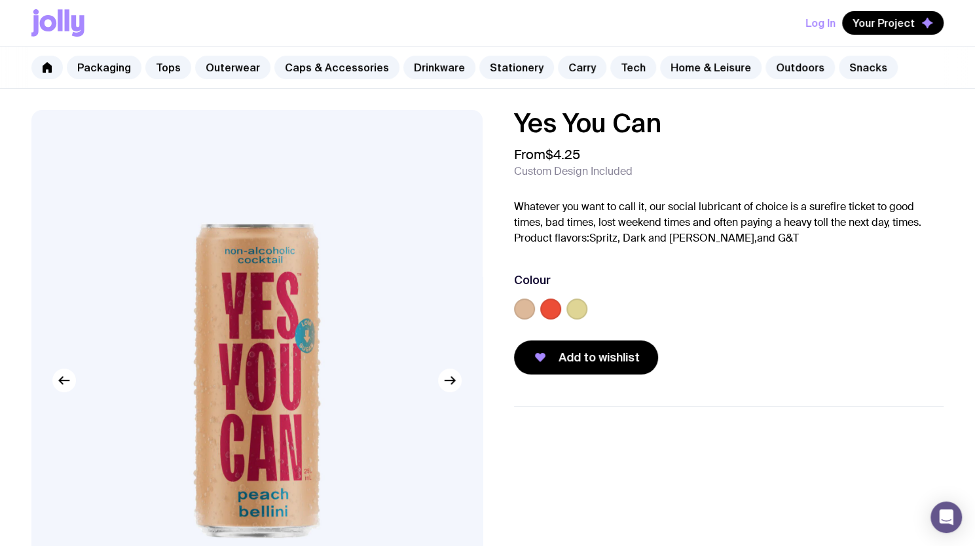
click at [549, 301] on label at bounding box center [550, 309] width 21 height 21
click at [0, 0] on input "radio" at bounding box center [0, 0] width 0 height 0
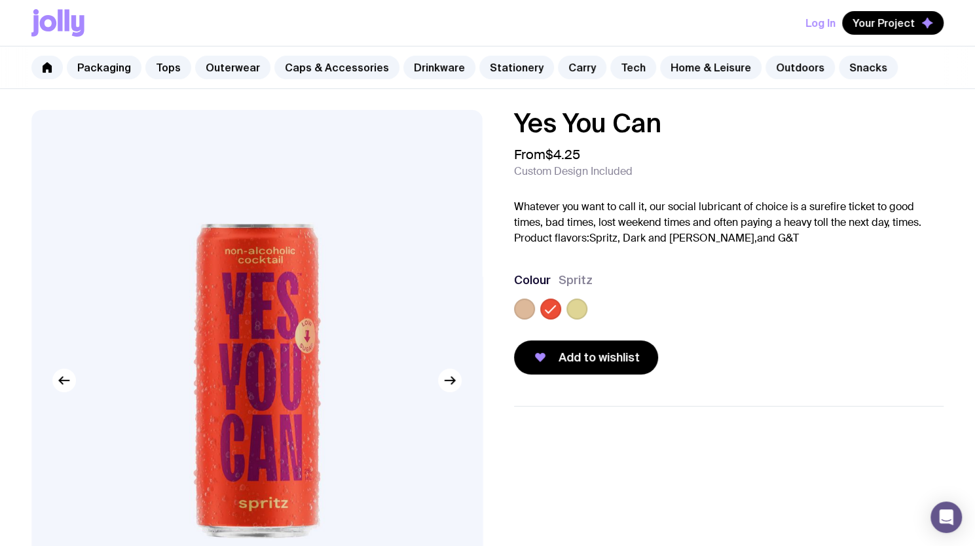
click at [576, 306] on label at bounding box center [576, 309] width 21 height 21
click at [0, 0] on input "radio" at bounding box center [0, 0] width 0 height 0
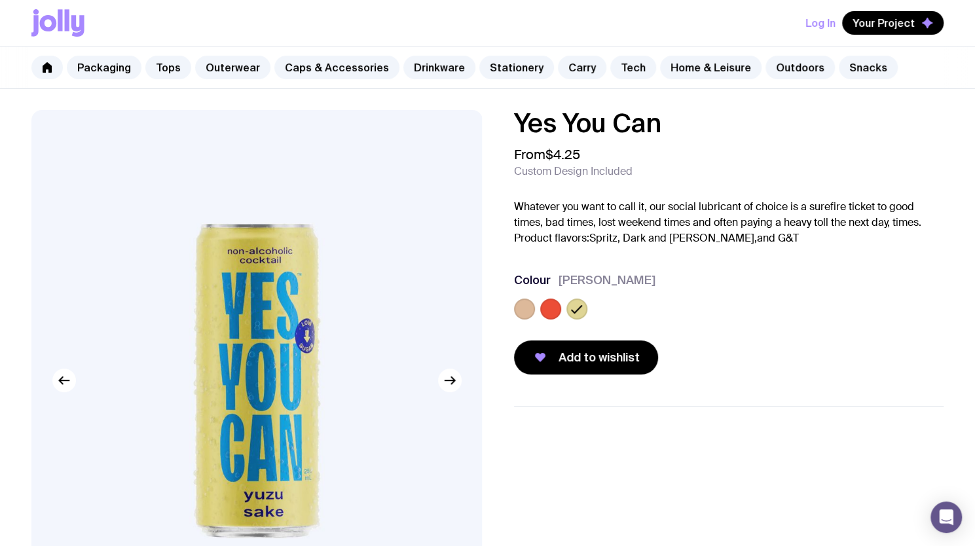
click at [523, 307] on label at bounding box center [524, 309] width 21 height 21
click at [0, 0] on input "radio" at bounding box center [0, 0] width 0 height 0
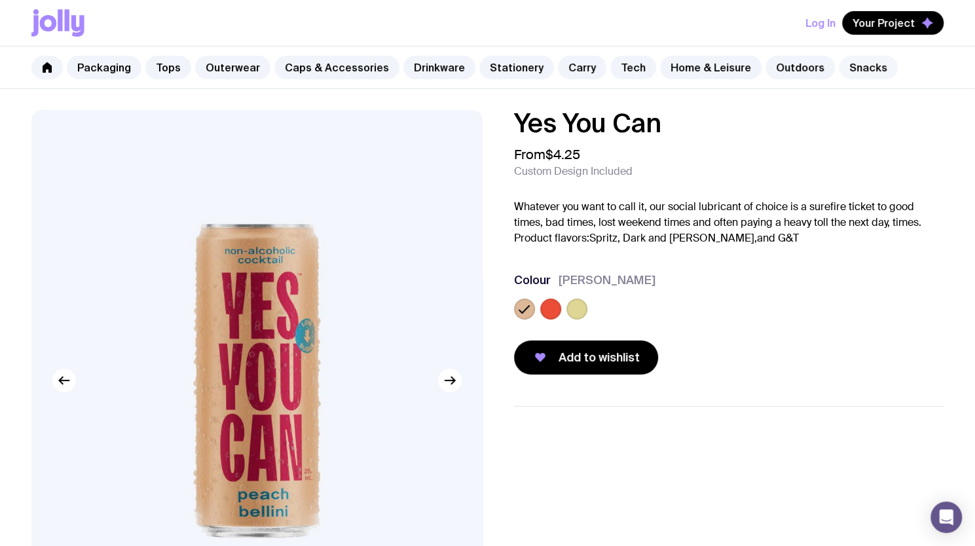
click at [840, 71] on link "Snacks" at bounding box center [868, 68] width 59 height 24
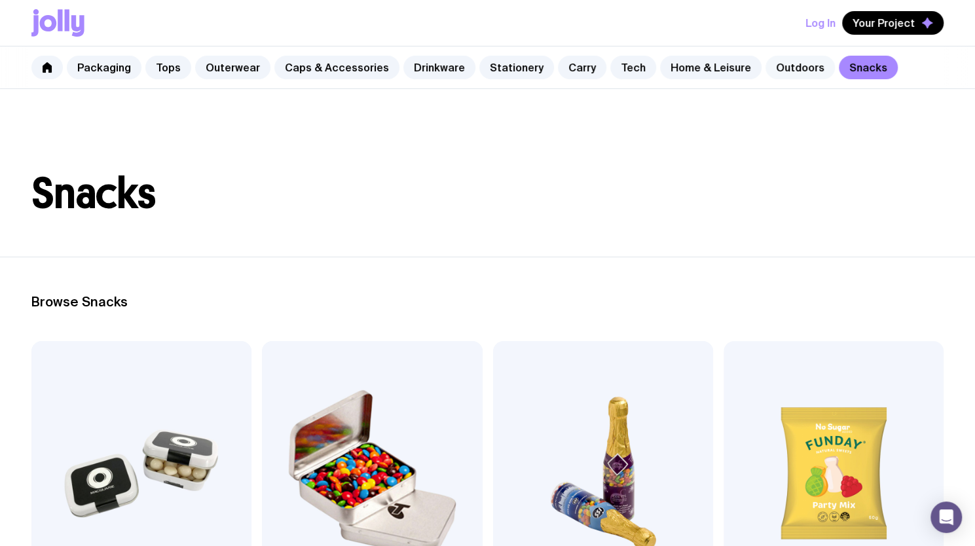
click at [783, 71] on link "Outdoors" at bounding box center [799, 68] width 69 height 24
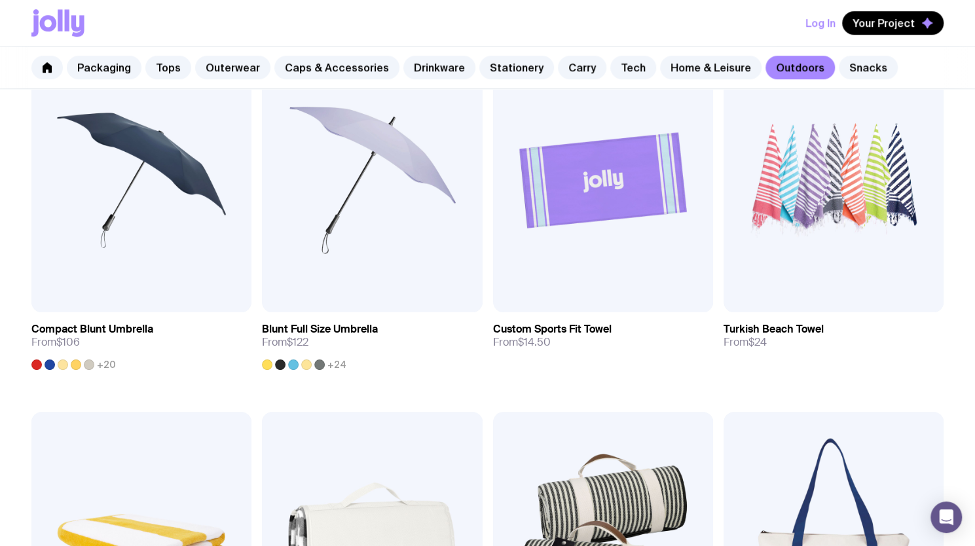
scroll to position [615, 0]
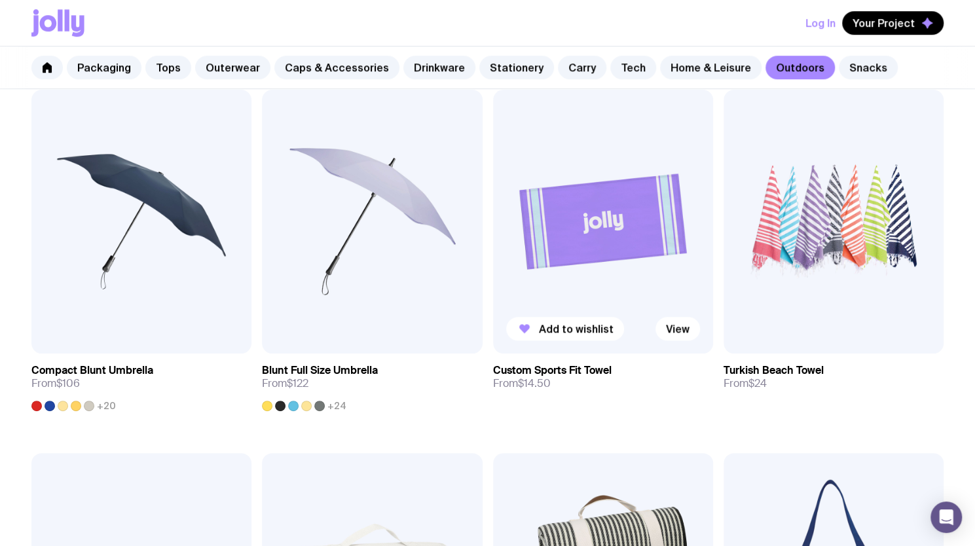
click at [602, 232] on img at bounding box center [603, 222] width 220 height 264
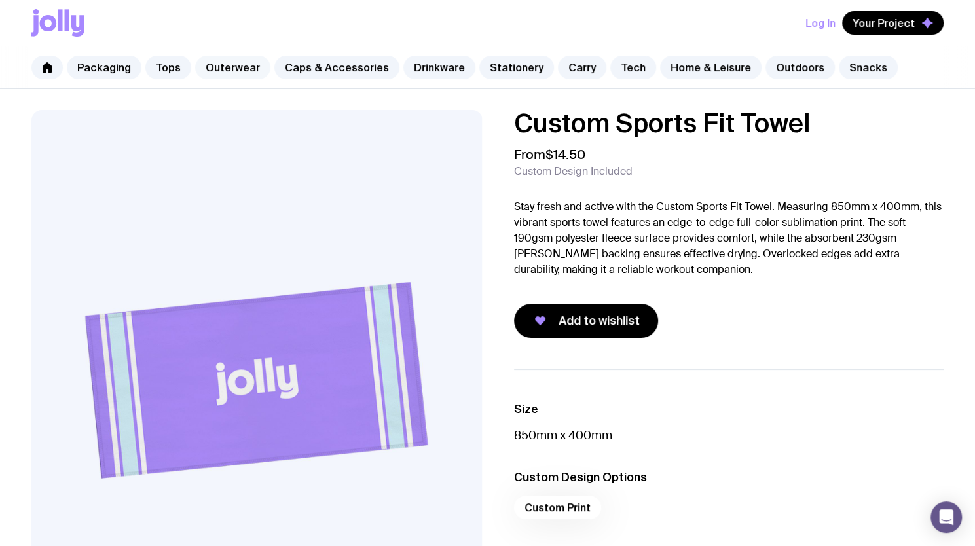
click at [229, 71] on link "Outerwear" at bounding box center [232, 68] width 75 height 24
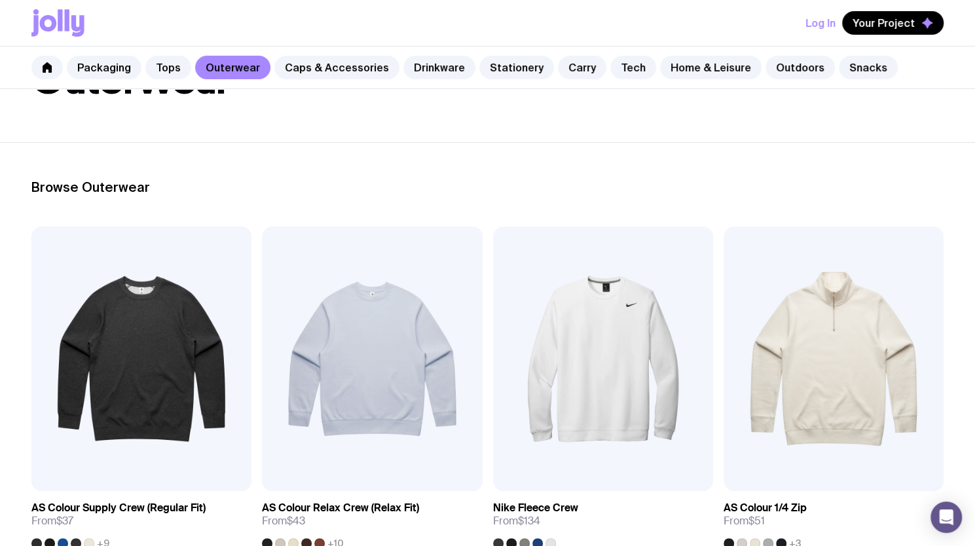
scroll to position [113, 0]
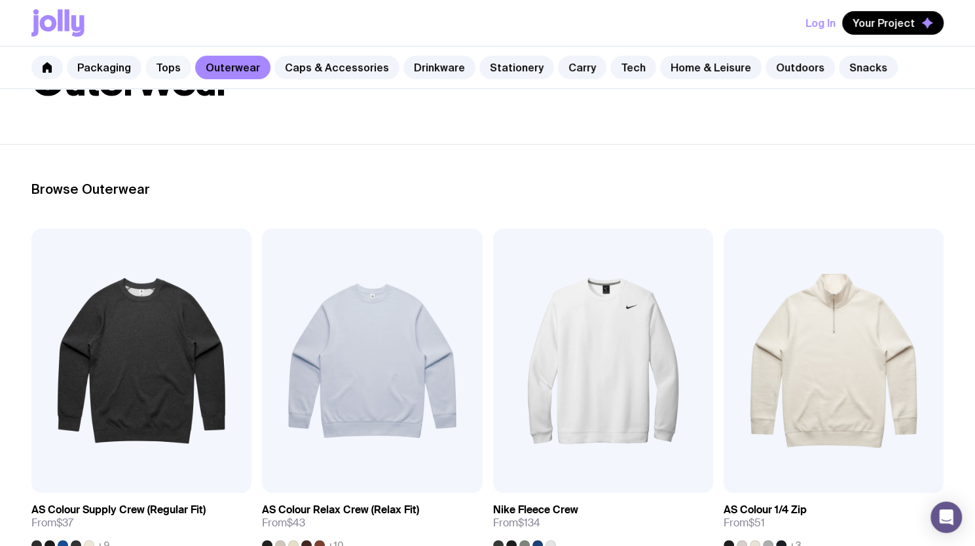
click at [160, 69] on link "Tops" at bounding box center [168, 68] width 46 height 24
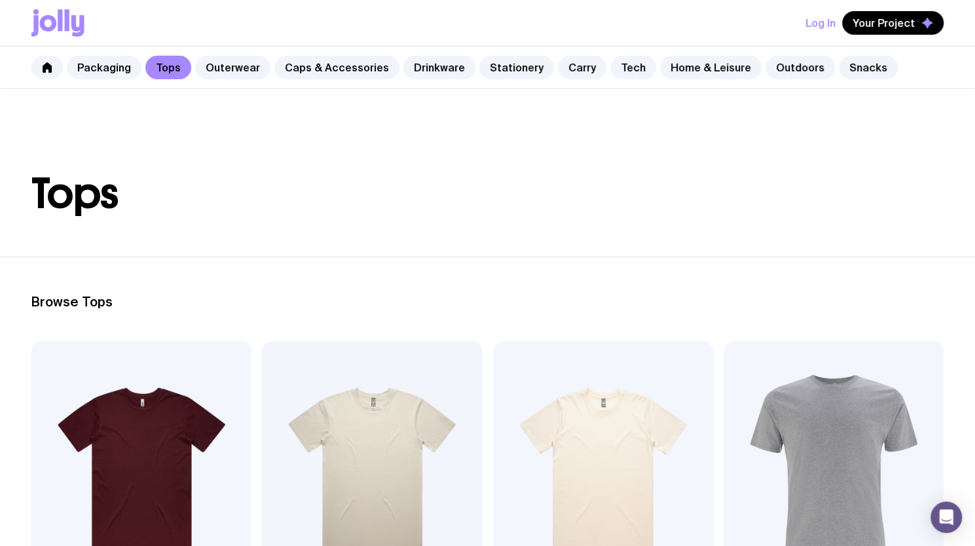
click at [141, 418] on img at bounding box center [141, 473] width 220 height 264
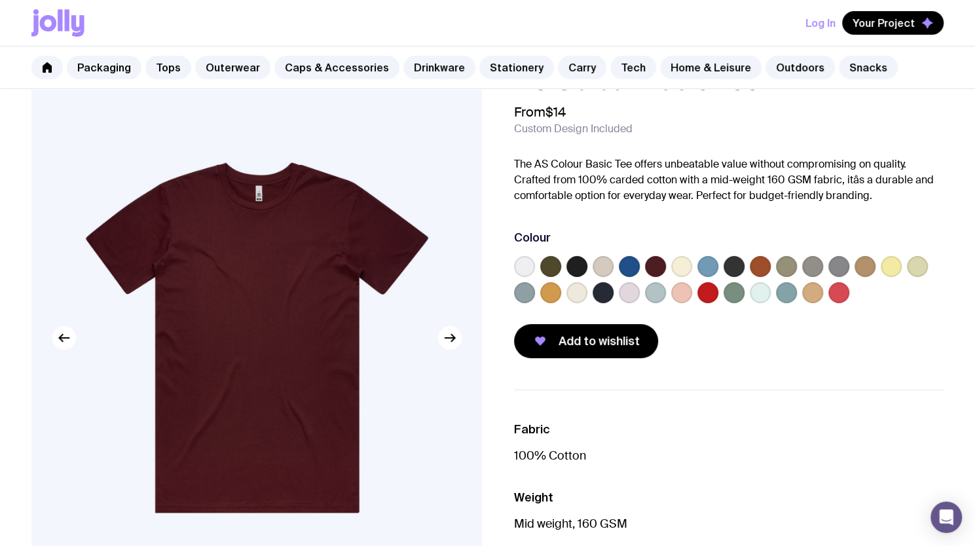
scroll to position [44, 0]
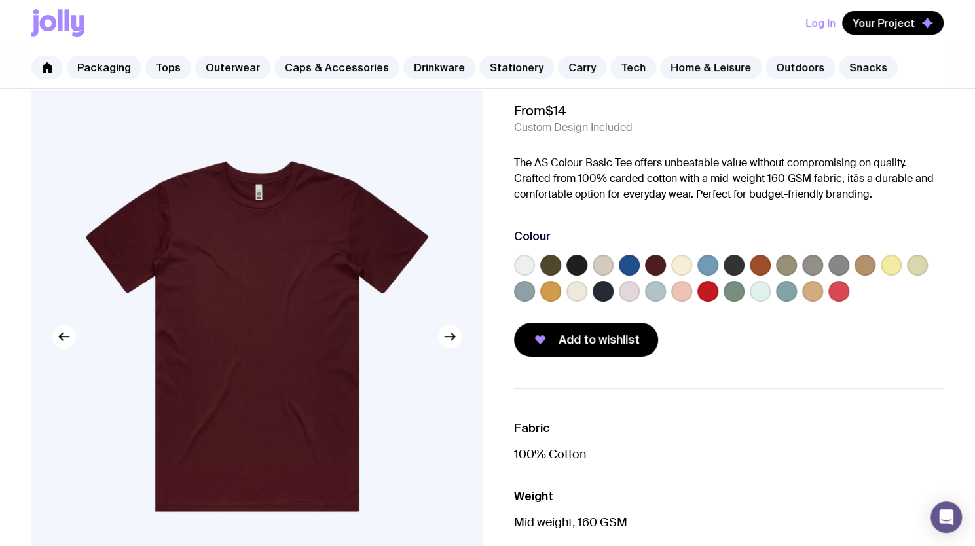
click at [633, 293] on label at bounding box center [629, 291] width 21 height 21
click at [0, 0] on input "radio" at bounding box center [0, 0] width 0 height 0
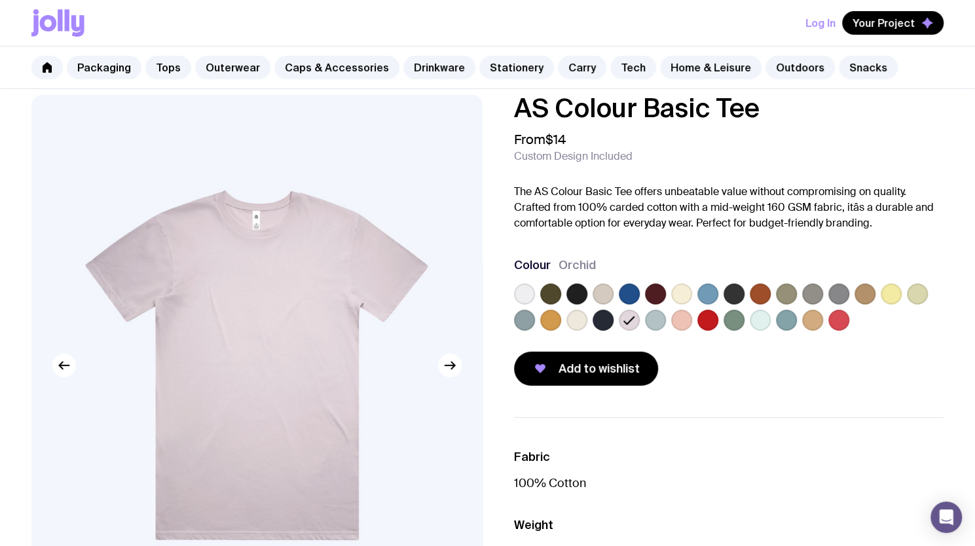
scroll to position [14, 0]
